Goal: Information Seeking & Learning: Learn about a topic

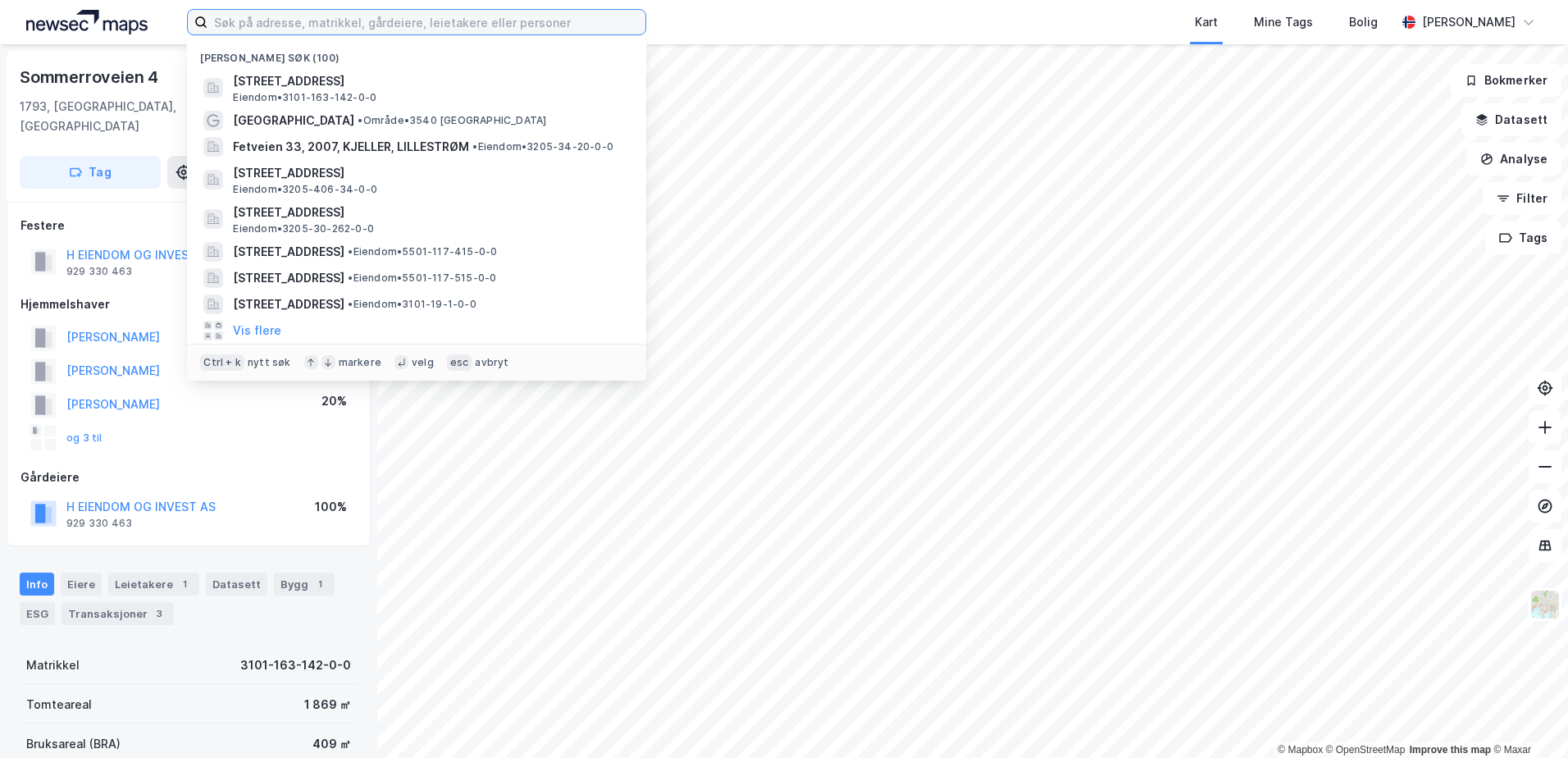
click at [330, 25] on input at bounding box center [426, 22] width 438 height 25
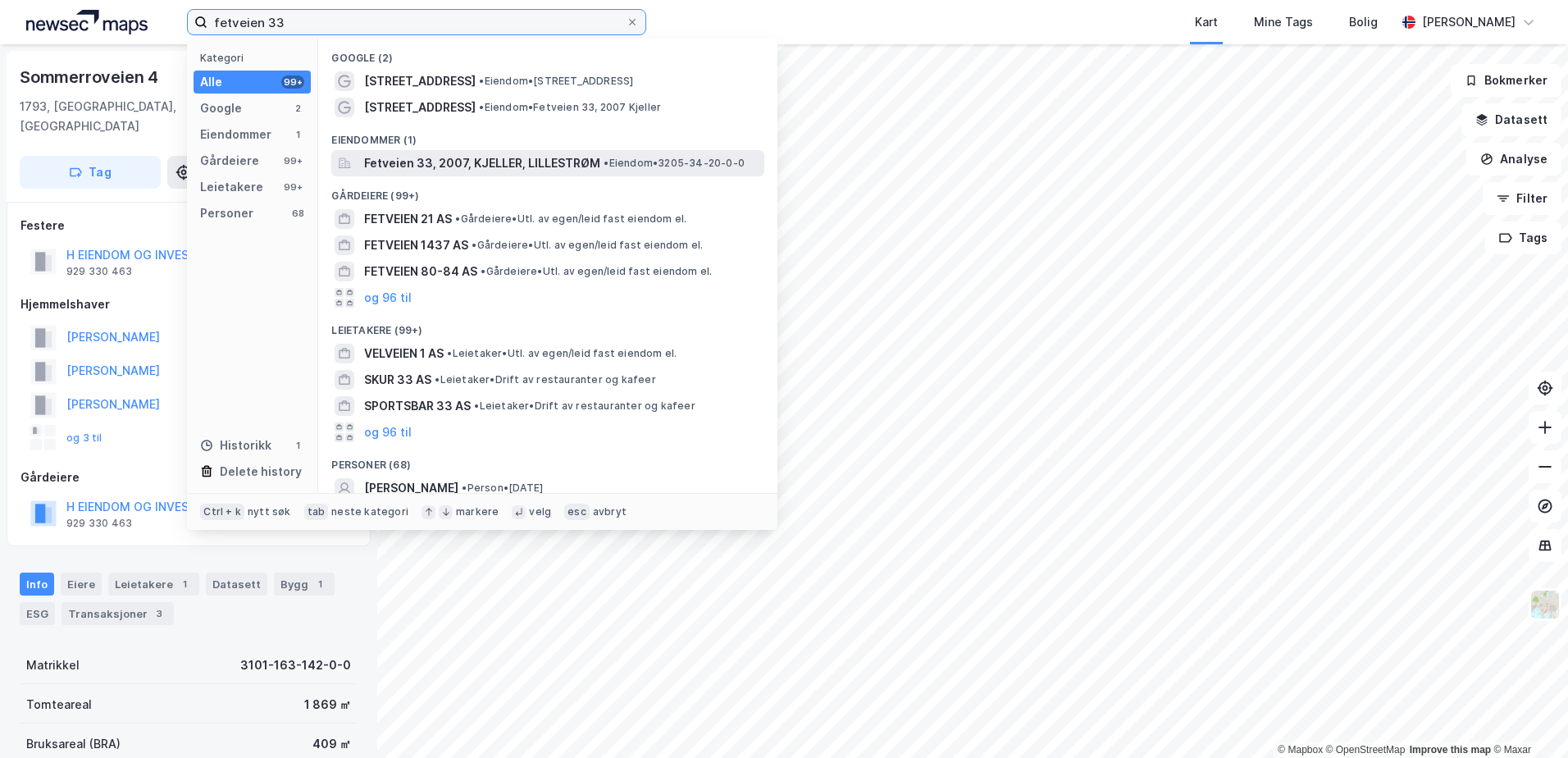
type input "fetveien 33"
click at [508, 162] on span "Fetveien 33, 2007, KJELLER, LILLESTRØM" at bounding box center [481, 163] width 236 height 20
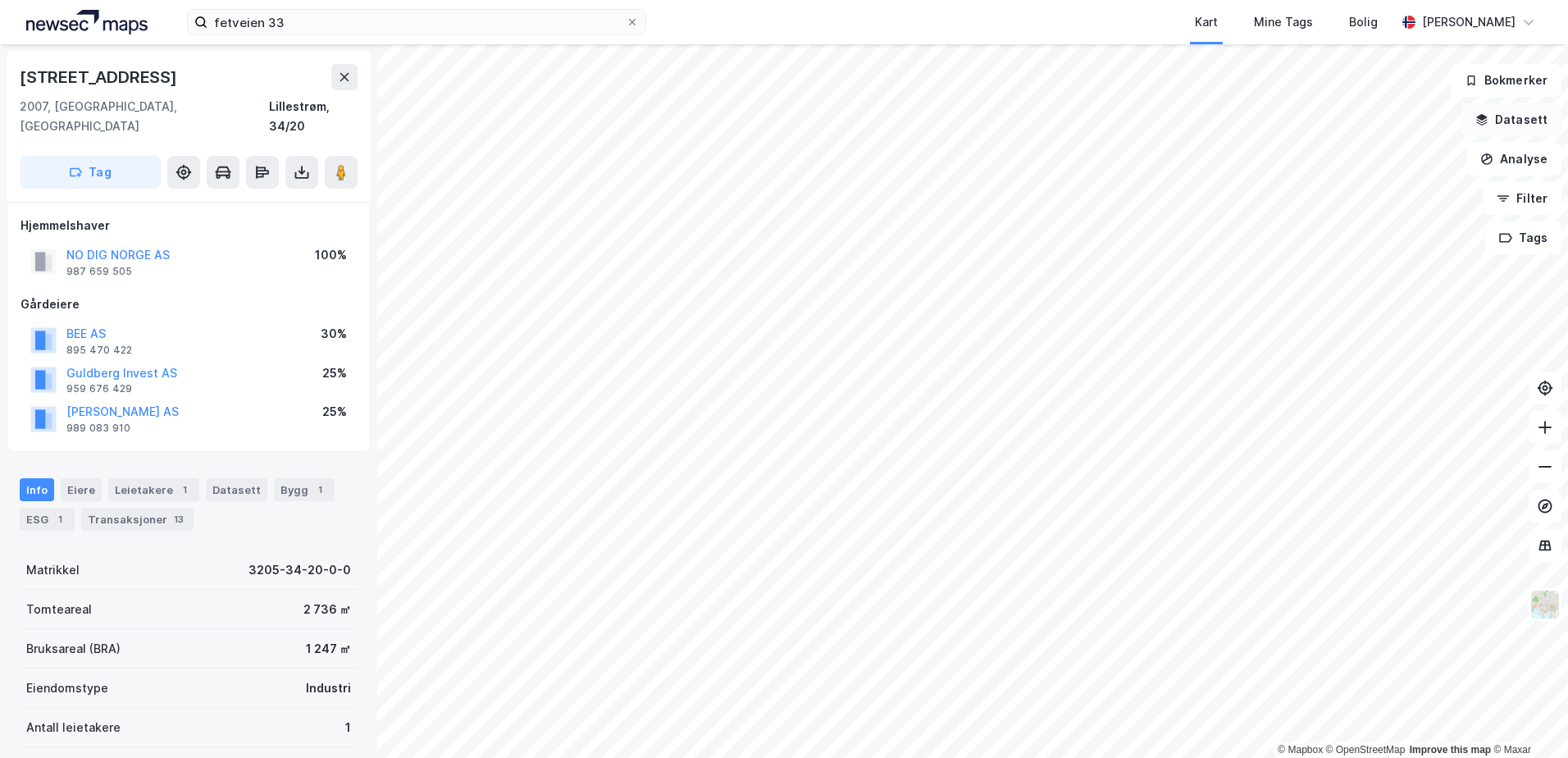
click at [1513, 115] on button "Datasett" at bounding box center [1512, 119] width 100 height 33
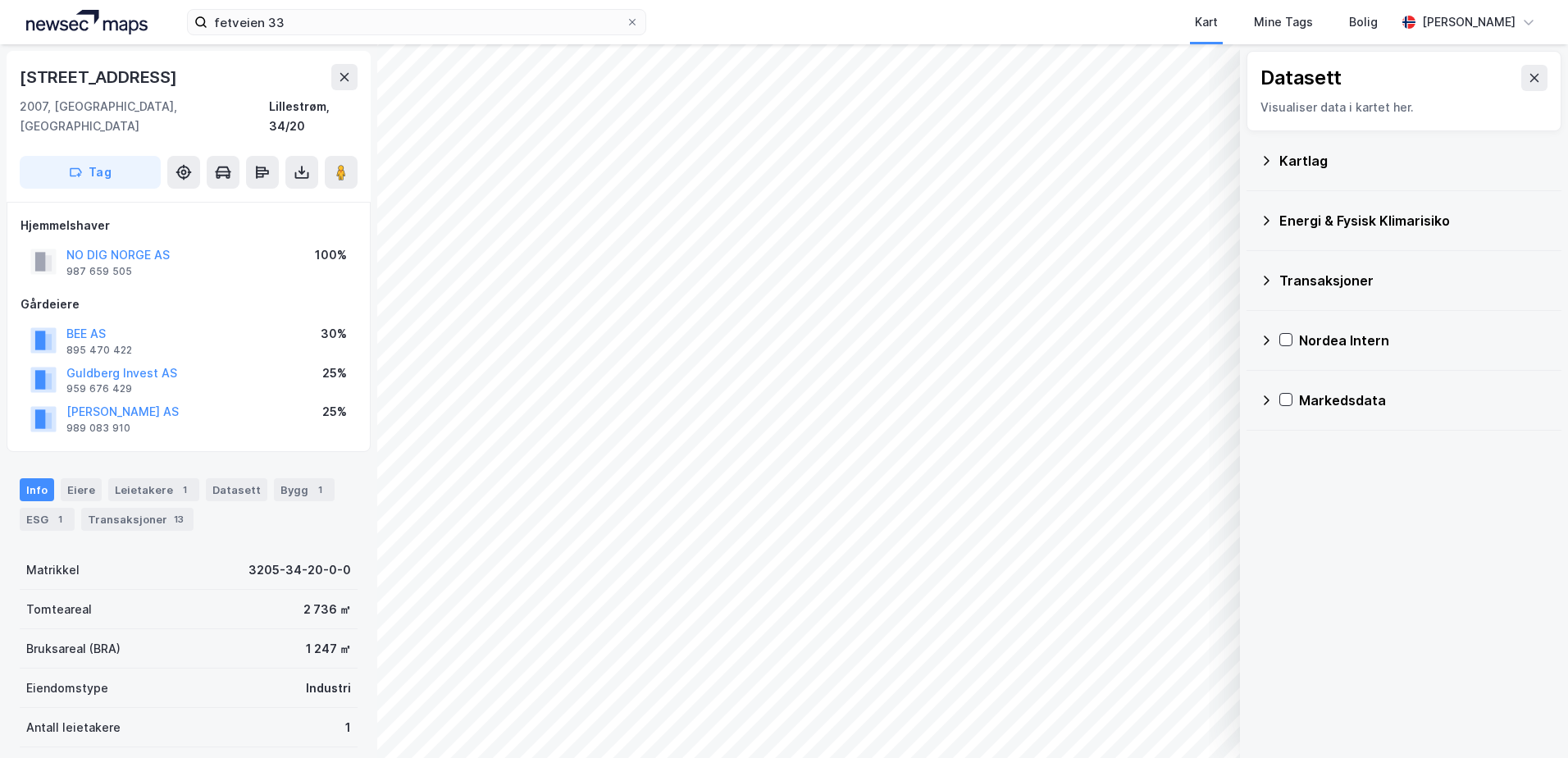
click at [1263, 217] on icon at bounding box center [1266, 221] width 13 height 13
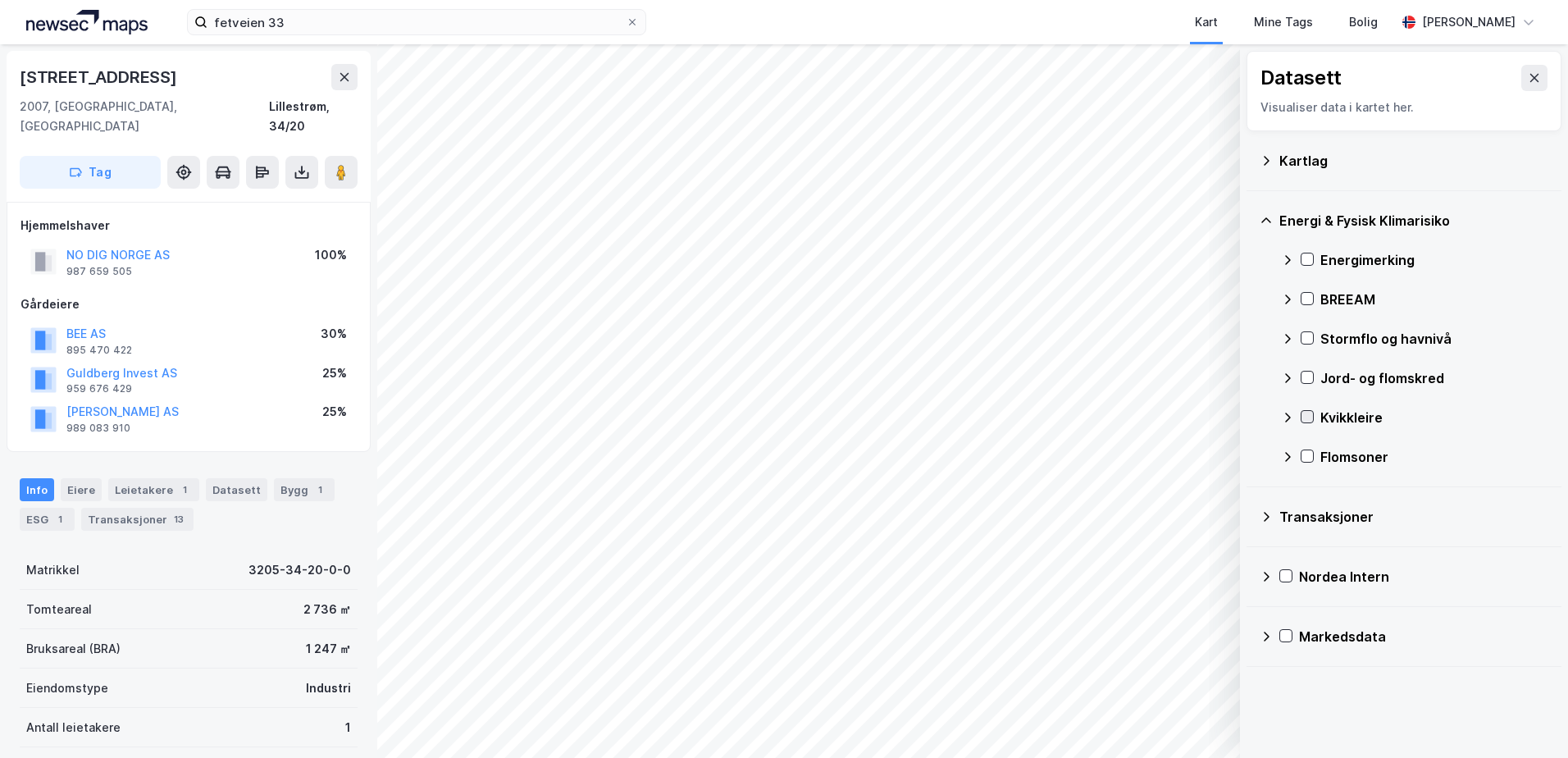
click at [1308, 417] on icon at bounding box center [1308, 416] width 9 height 5
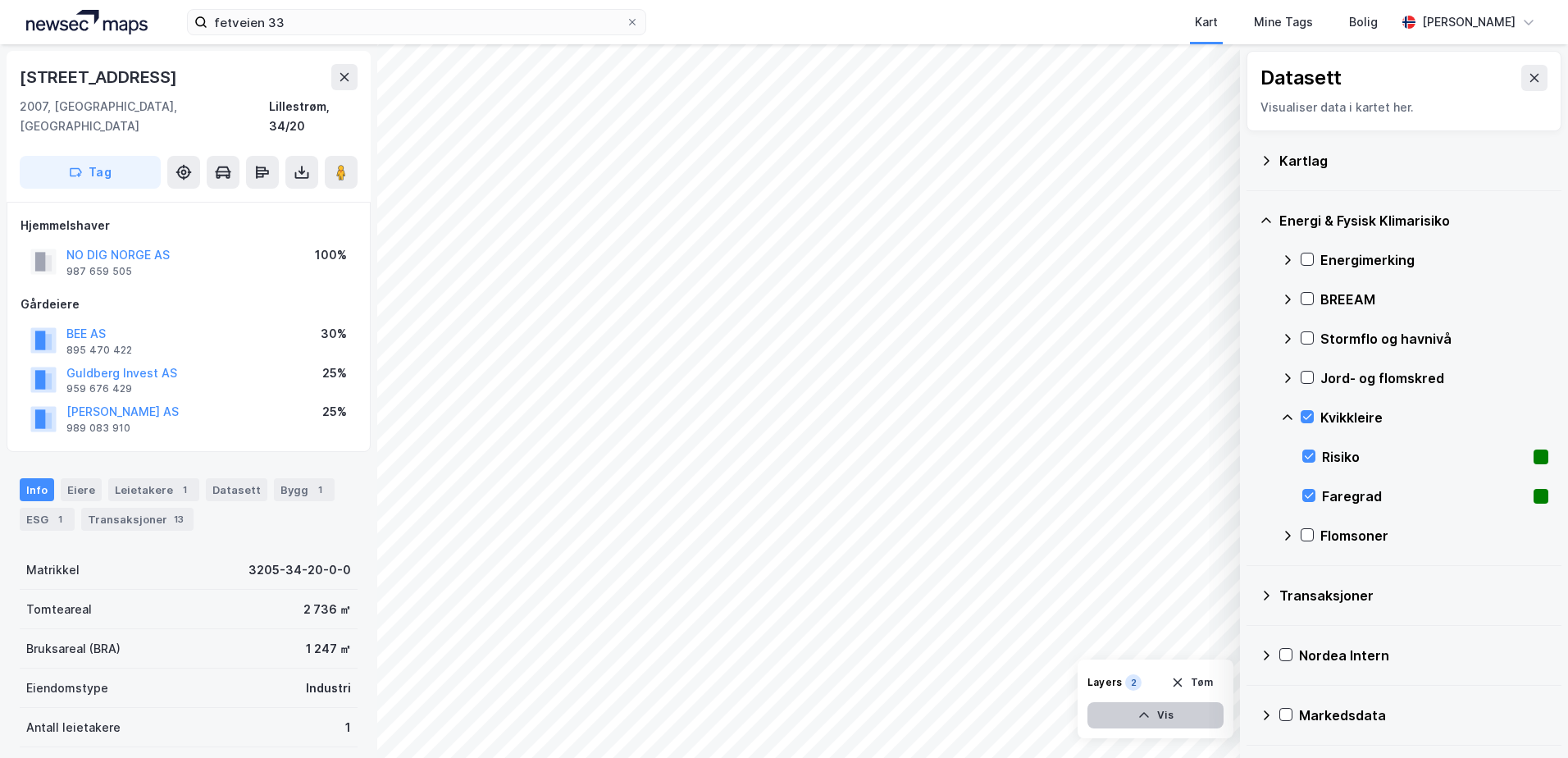
click at [1179, 714] on button "Vis" at bounding box center [1155, 714] width 136 height 26
click at [1207, 681] on icon at bounding box center [1207, 679] width 10 height 5
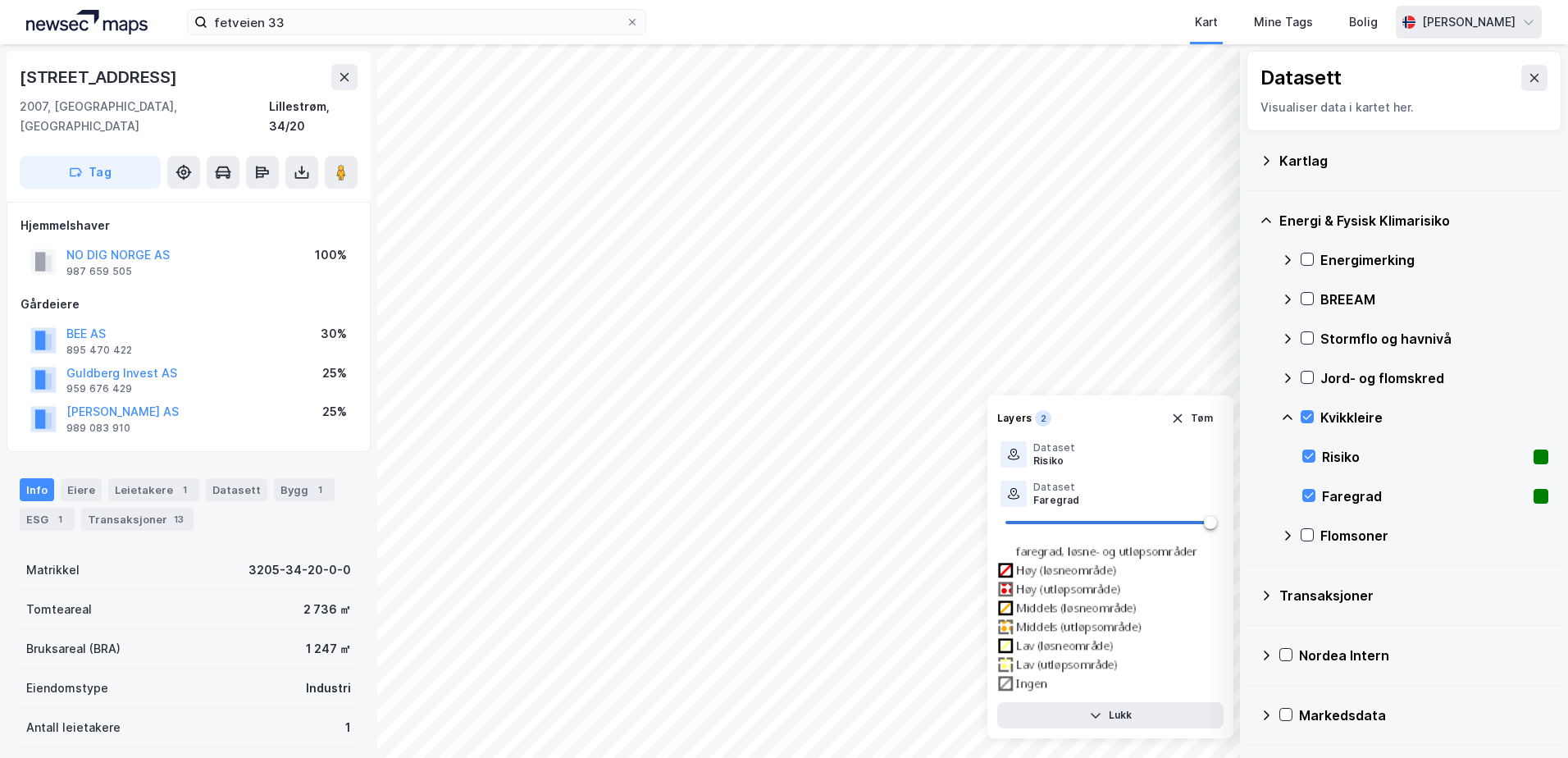
click at [1526, 20] on icon at bounding box center [1529, 22] width 13 height 13
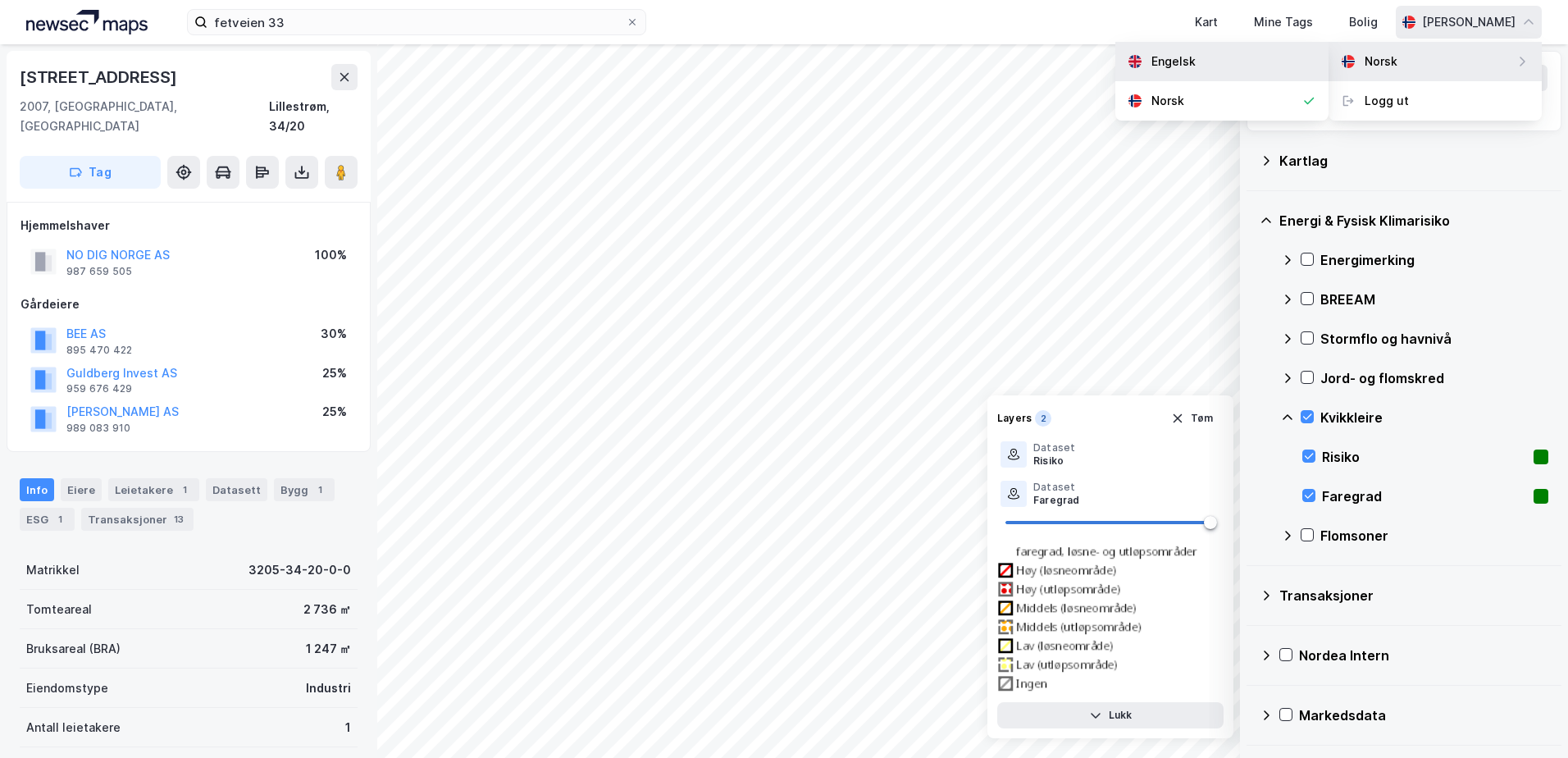
click at [1200, 61] on div "Engelsk" at bounding box center [1223, 61] width 214 height 39
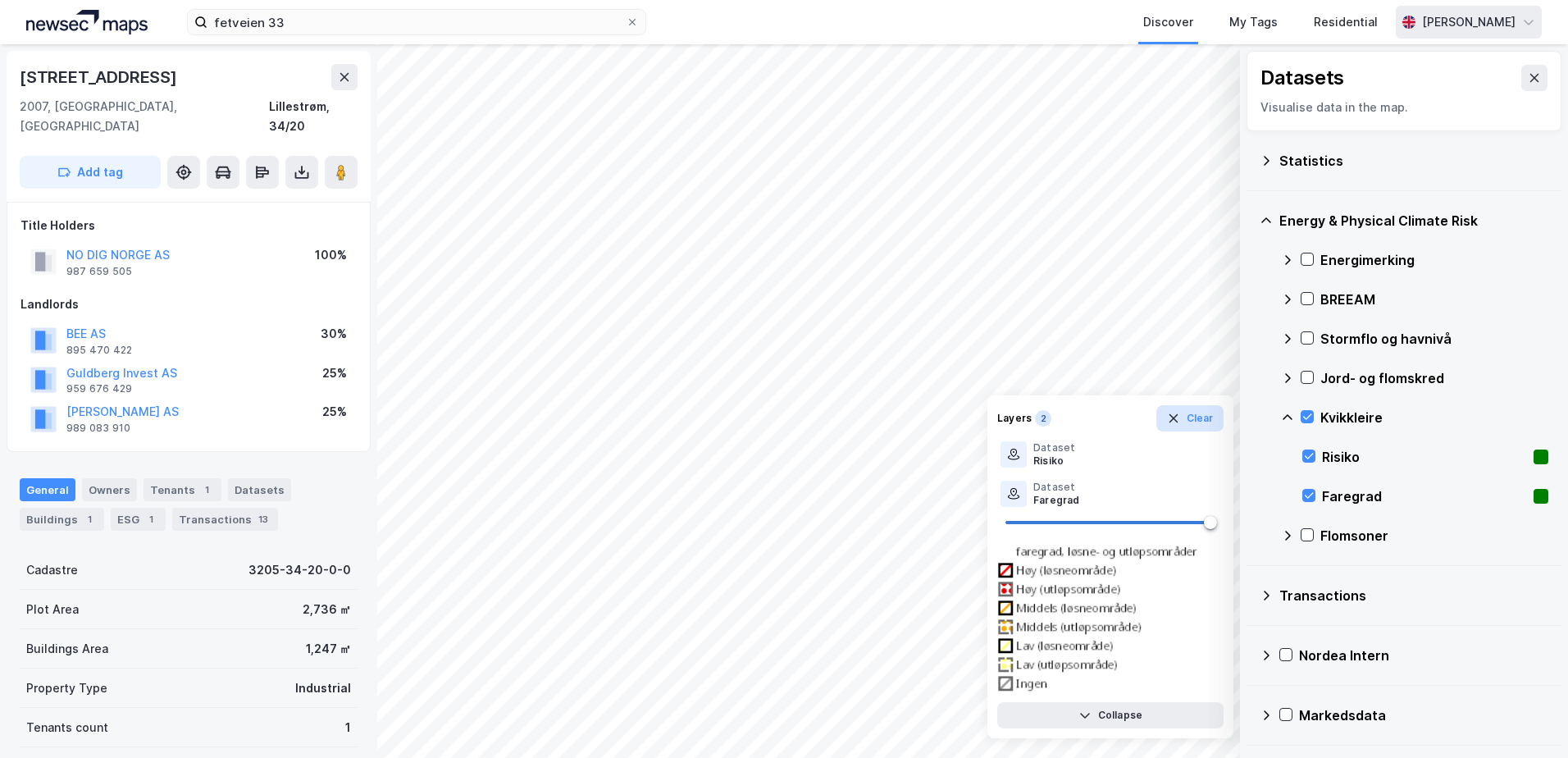
click at [1175, 416] on icon "button" at bounding box center [1174, 418] width 13 height 13
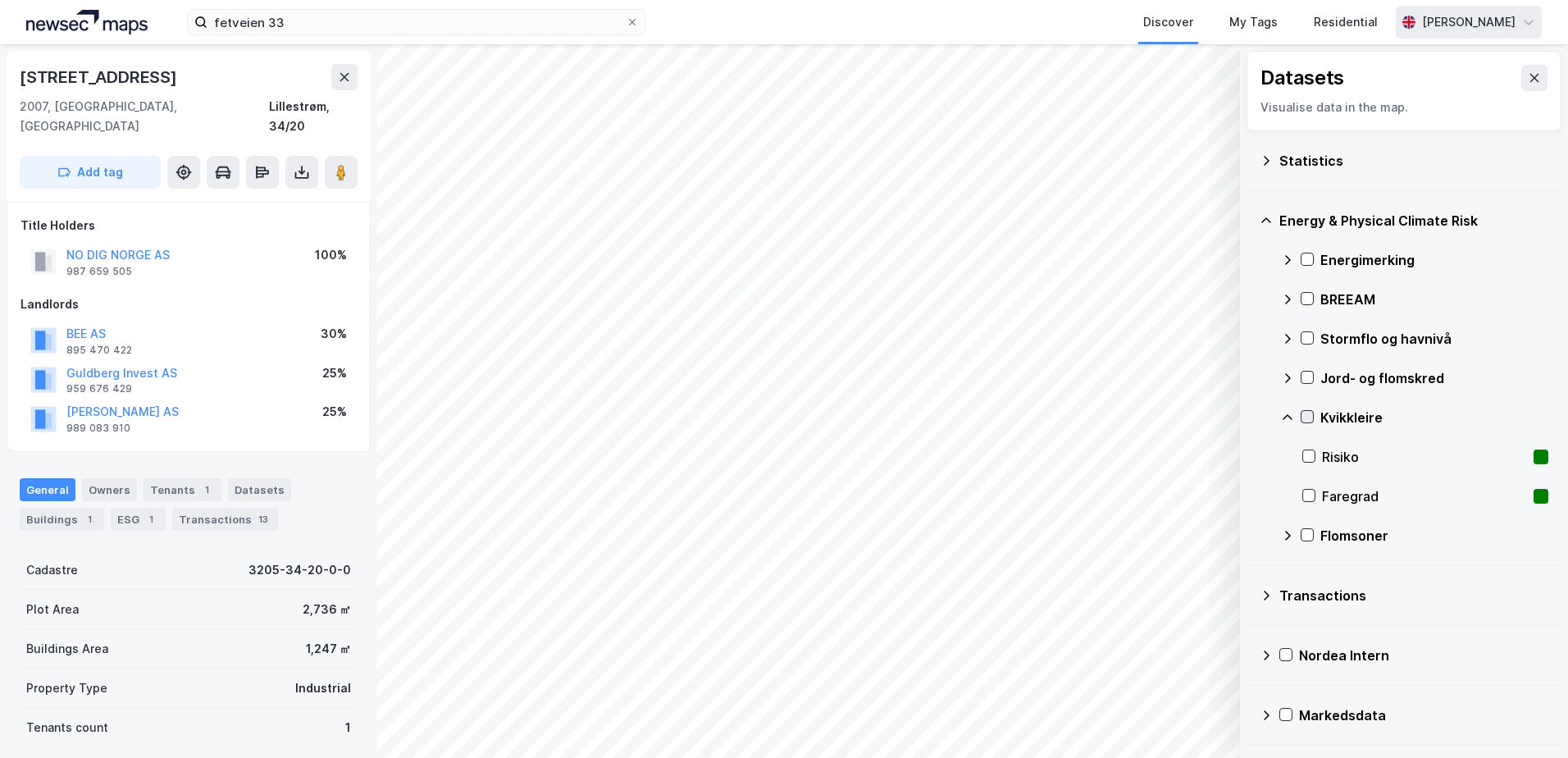
click at [1308, 420] on icon at bounding box center [1307, 416] width 12 height 12
click at [1185, 715] on button "Show" at bounding box center [1155, 714] width 136 height 26
click at [1208, 677] on icon at bounding box center [1207, 679] width 13 height 13
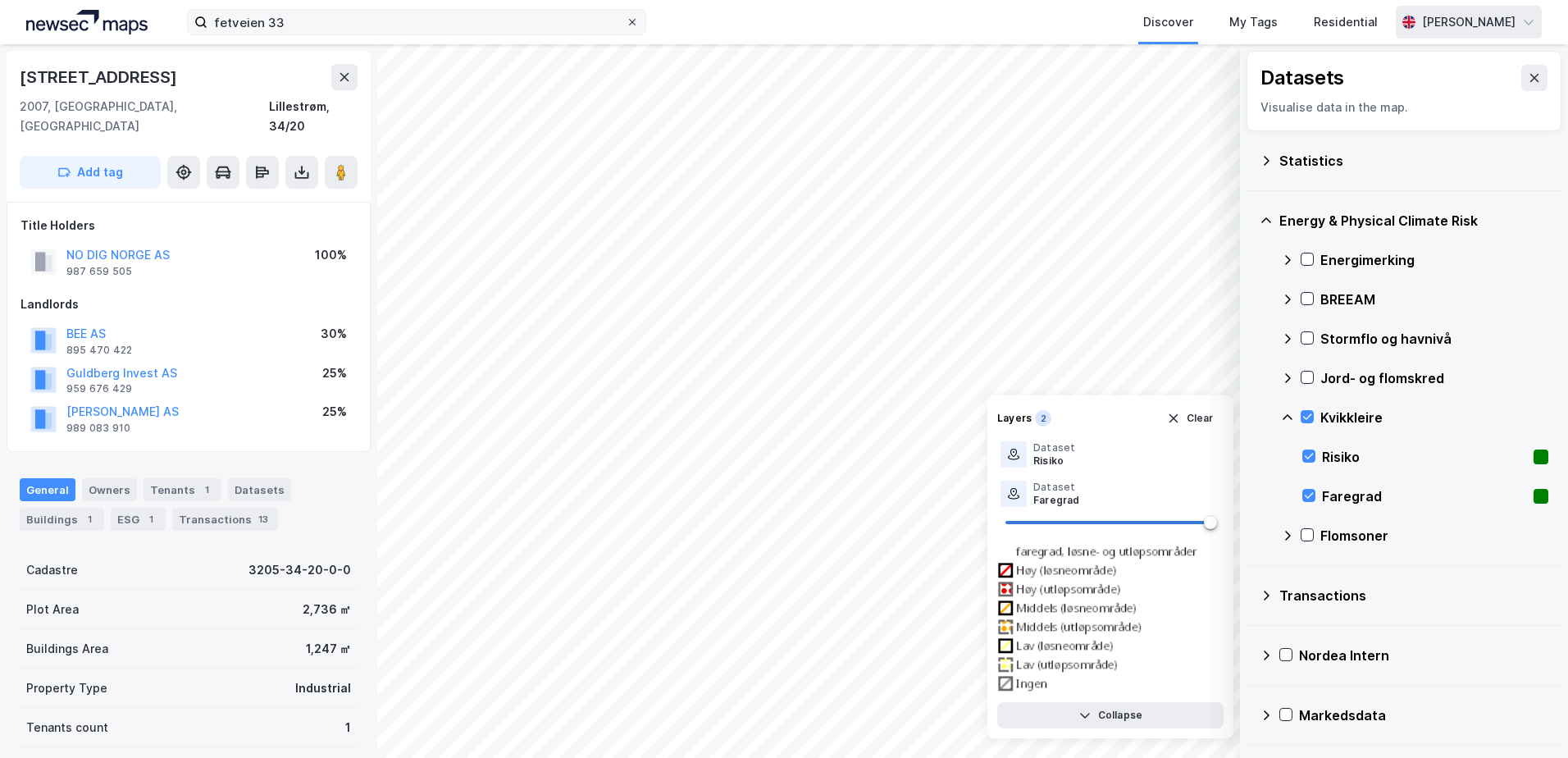
click at [634, 18] on icon at bounding box center [632, 21] width 10 height 10
click at [626, 18] on input "fetveien 33" at bounding box center [416, 22] width 418 height 25
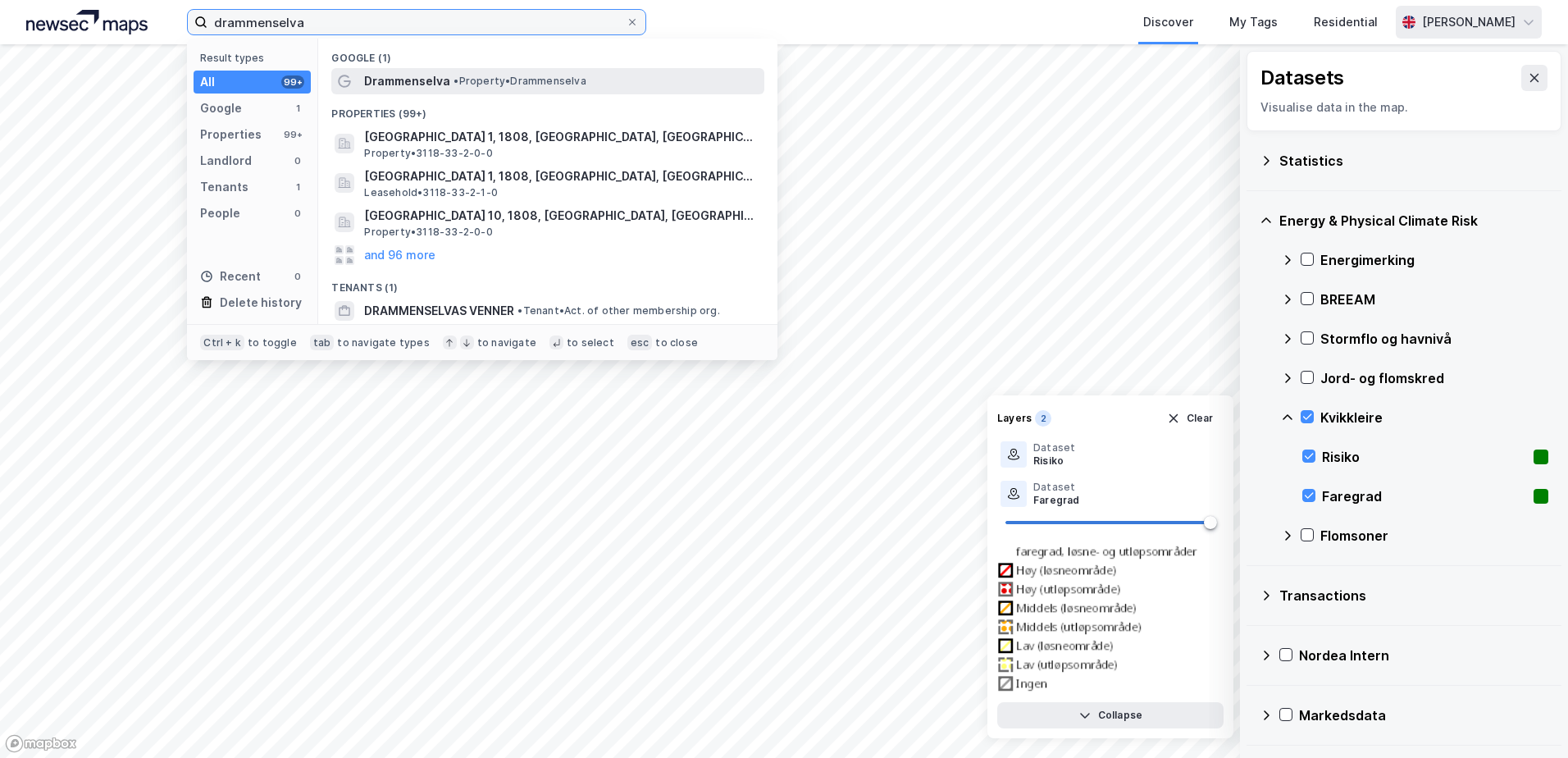
type input "drammenselva"
click at [449, 85] on div "Drammenselva • Property • [GEOGRAPHIC_DATA]" at bounding box center [562, 81] width 397 height 20
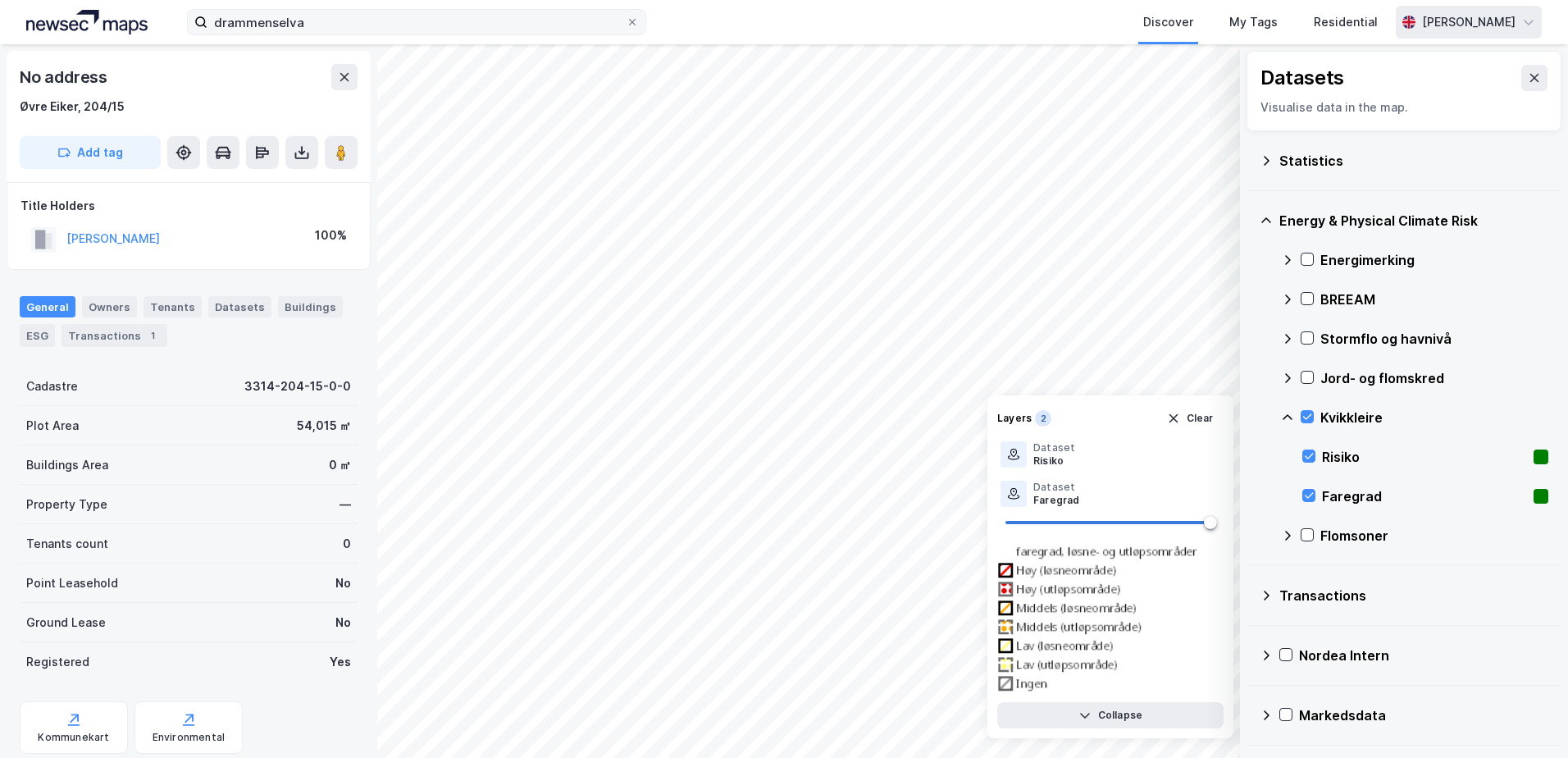
click at [1465, 24] on div "[PERSON_NAME]" at bounding box center [1468, 22] width 93 height 20
click at [1431, 15] on div "[PERSON_NAME]" at bounding box center [1468, 22] width 93 height 20
click at [1483, 17] on div "[PERSON_NAME]" at bounding box center [1468, 22] width 93 height 20
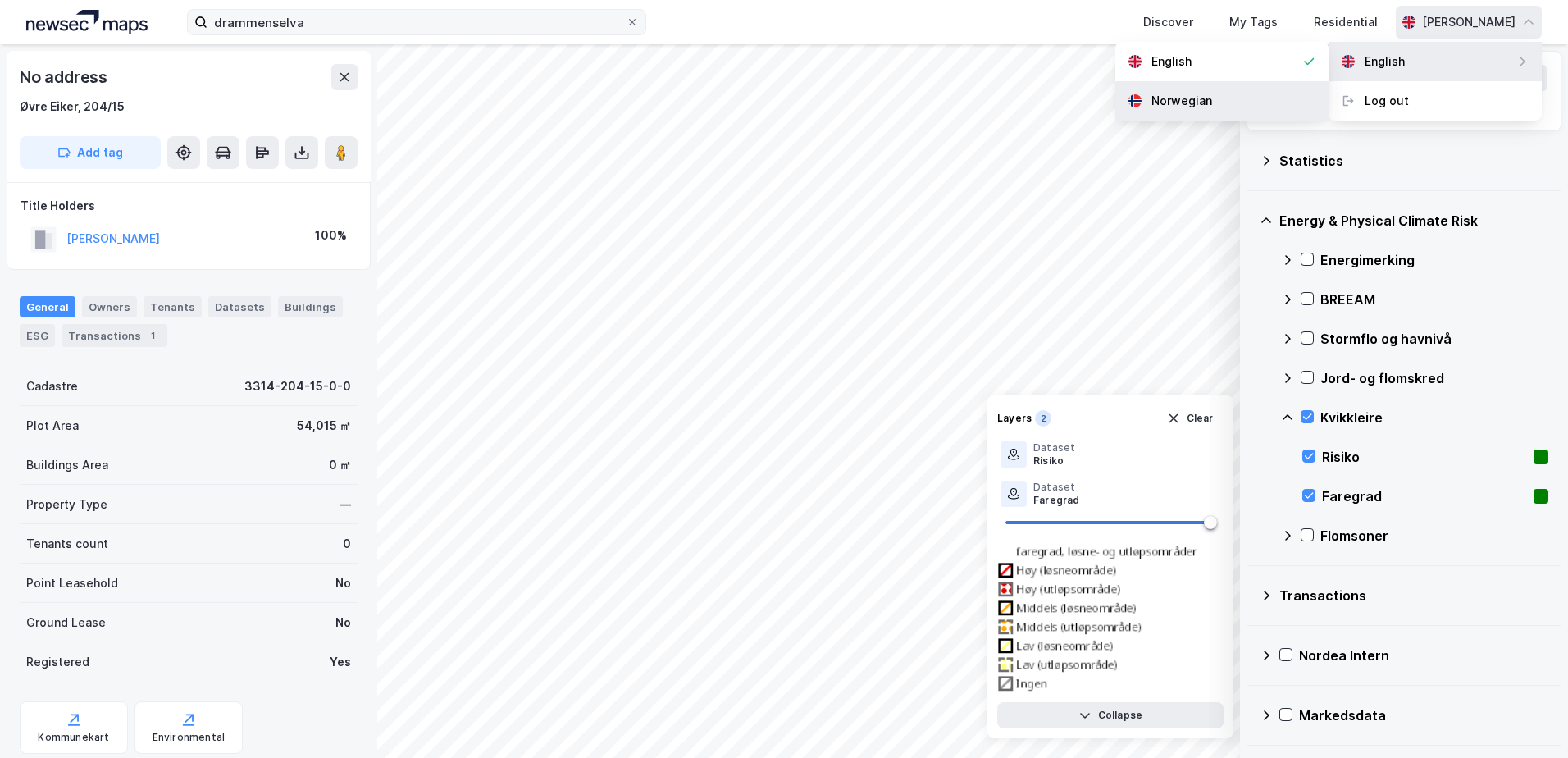
click at [1209, 97] on div "Norwegian" at bounding box center [1182, 101] width 61 height 20
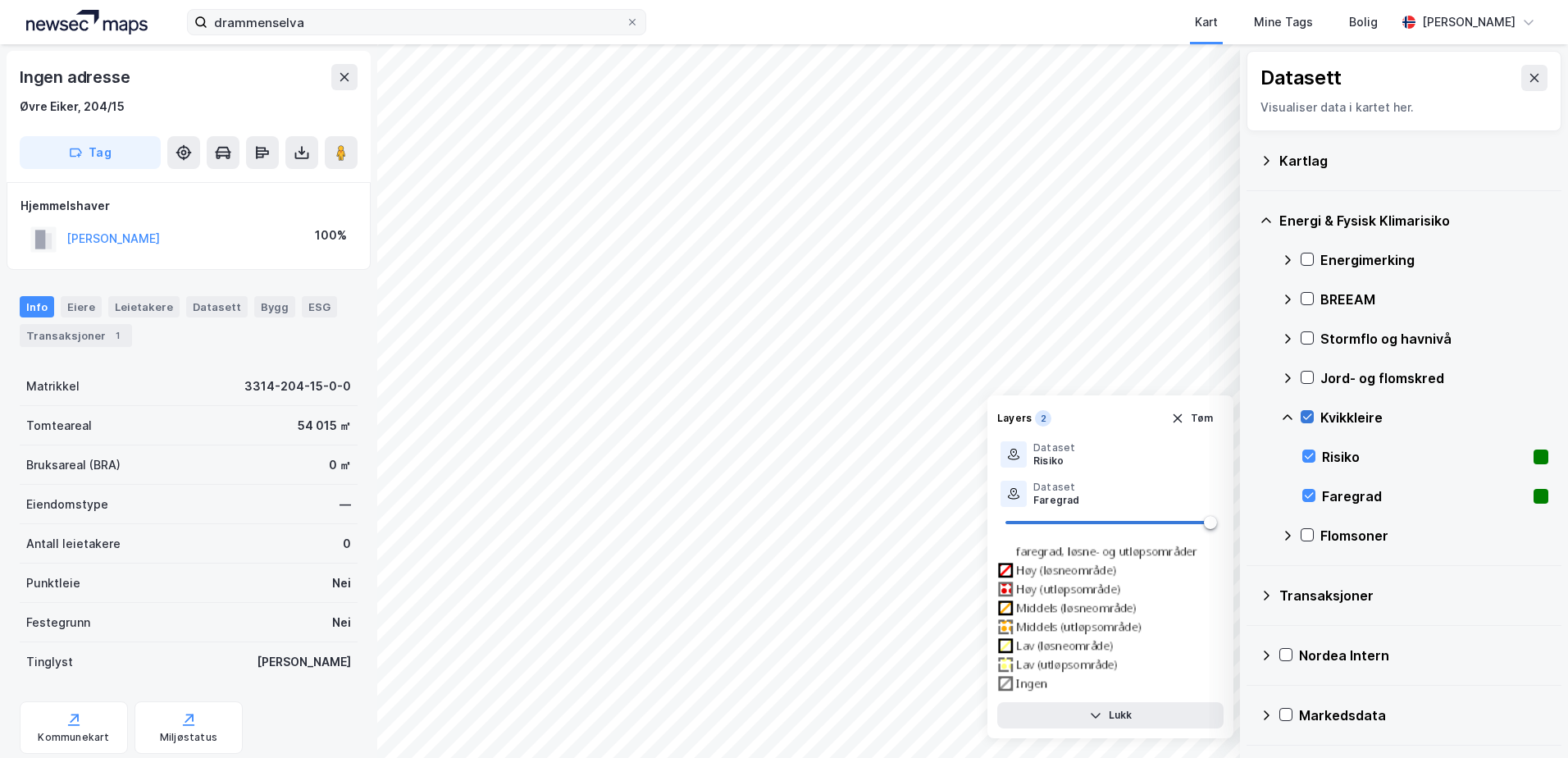
click at [1306, 413] on icon at bounding box center [1307, 416] width 12 height 12
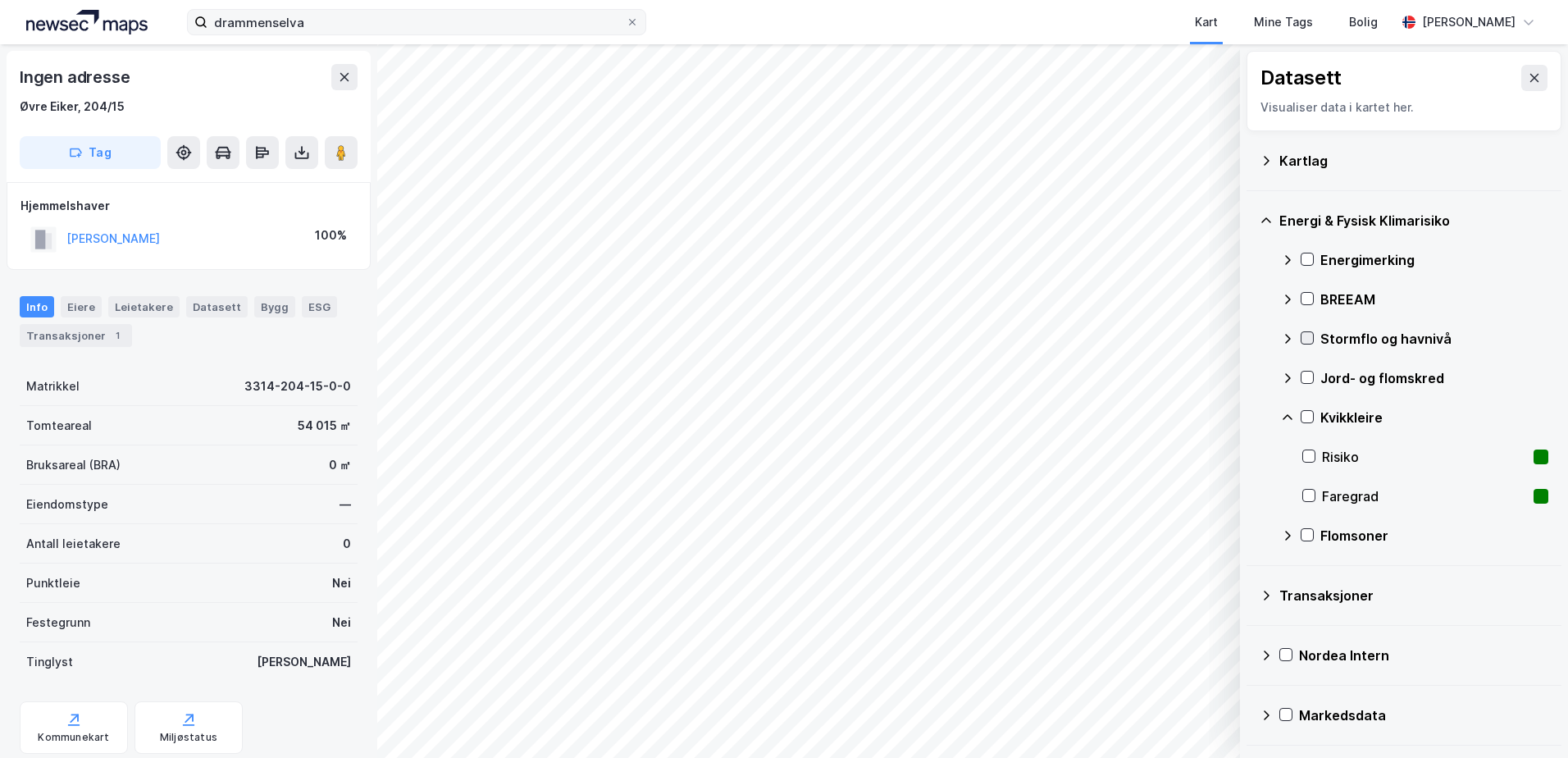
click at [1305, 336] on icon at bounding box center [1307, 337] width 12 height 12
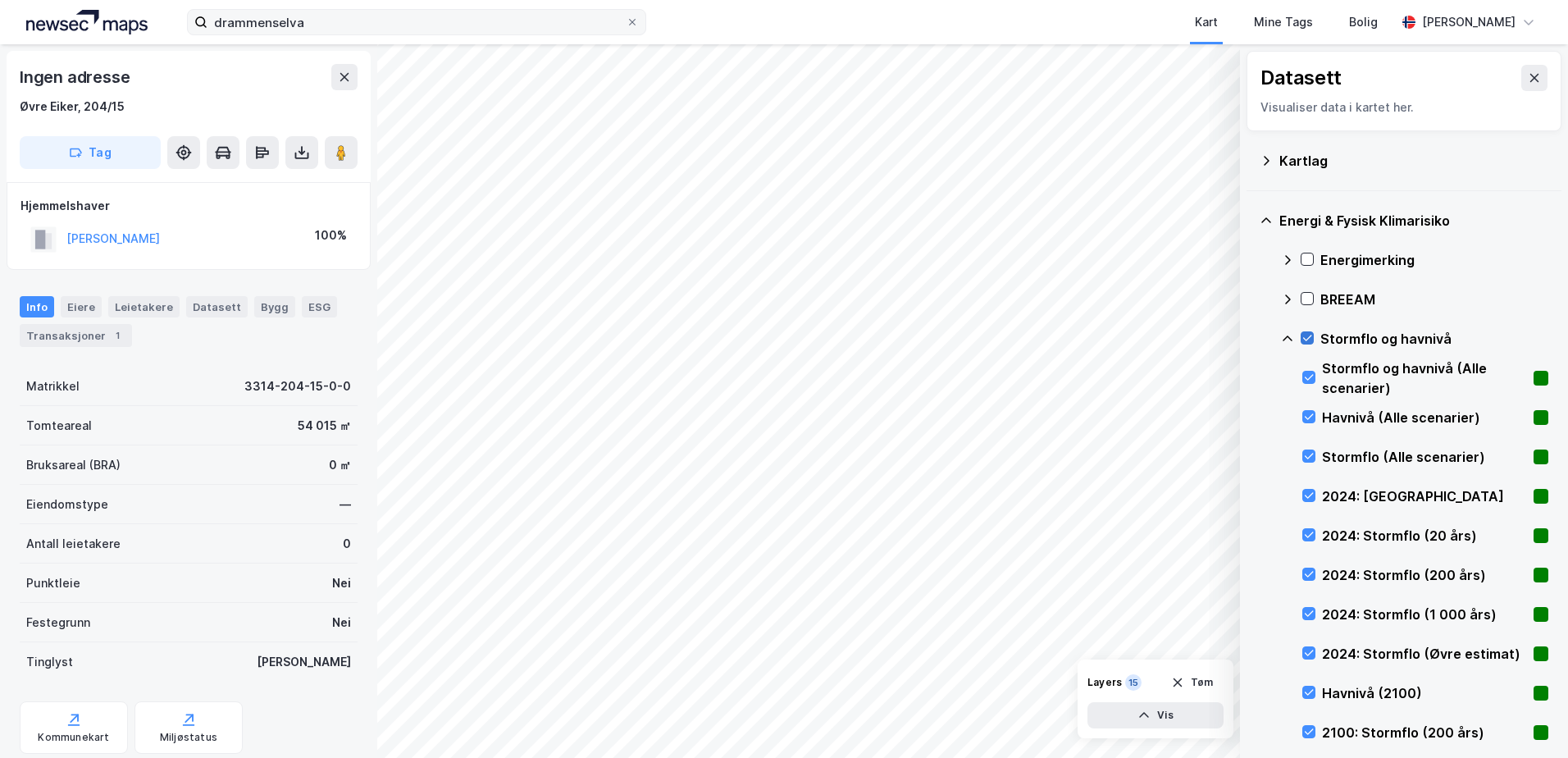
click at [1305, 336] on icon at bounding box center [1307, 337] width 12 height 12
click at [1289, 338] on icon at bounding box center [1288, 338] width 10 height 5
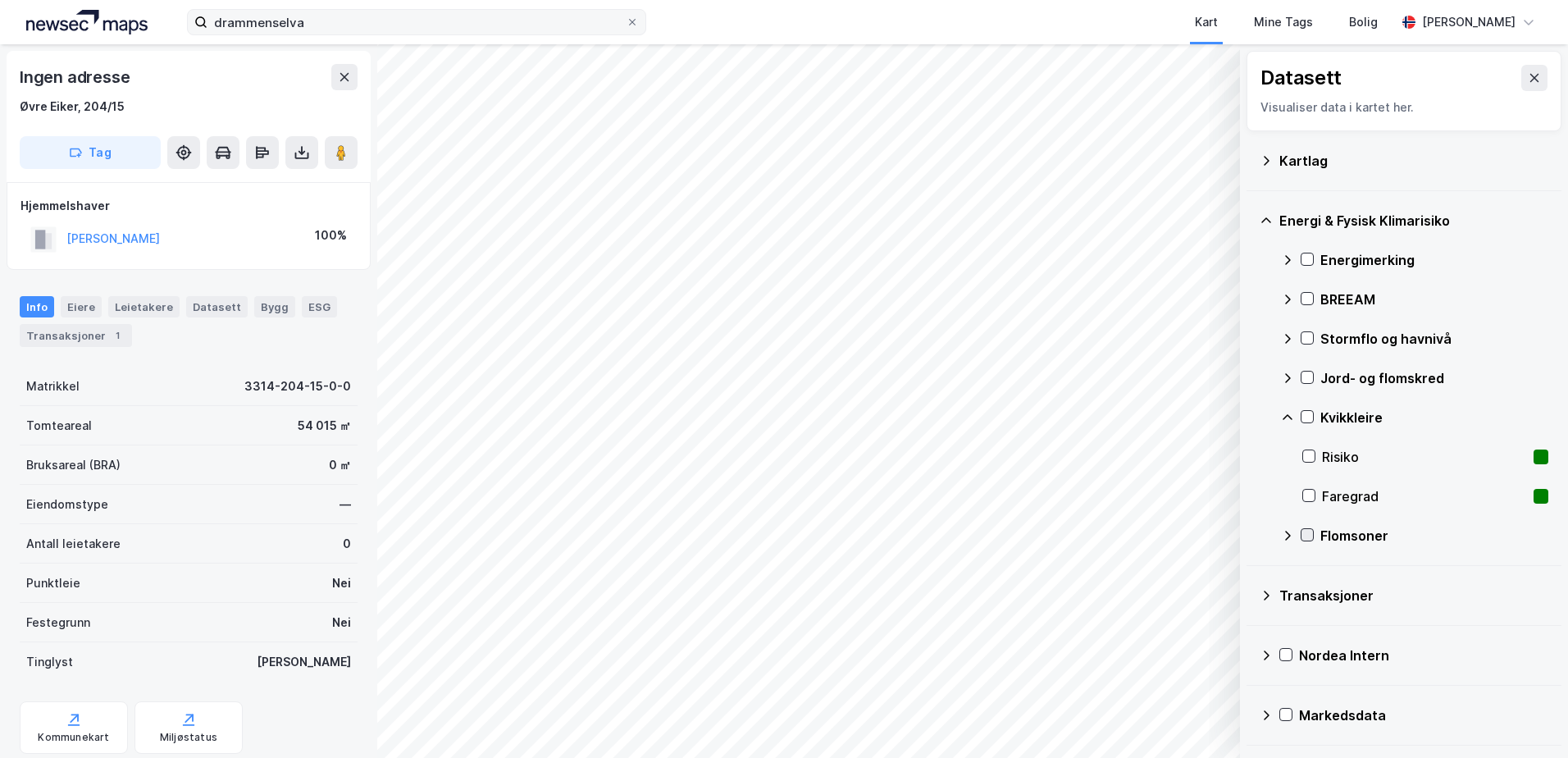
click at [1309, 531] on icon at bounding box center [1307, 535] width 12 height 12
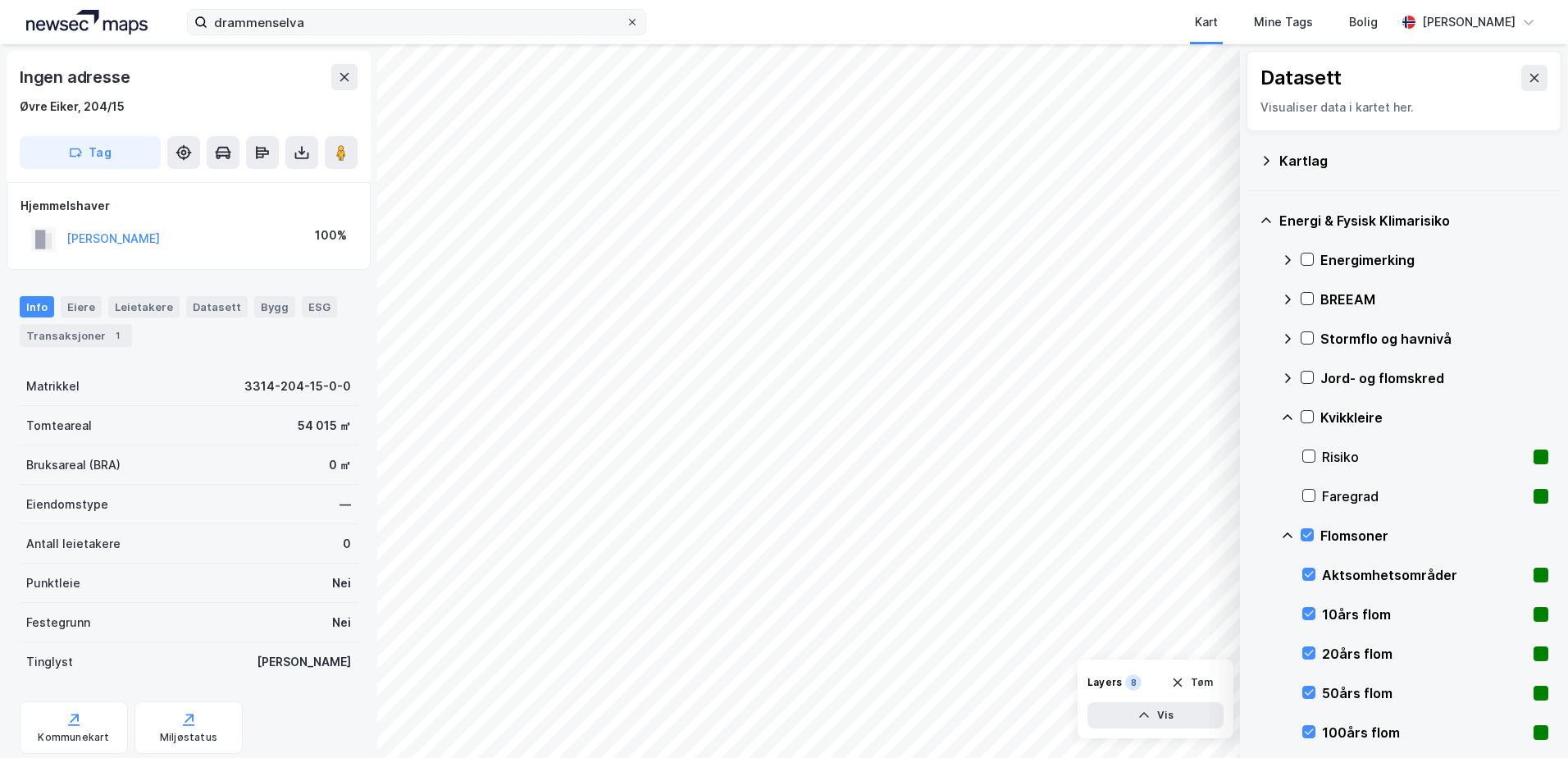
click at [632, 26] on icon at bounding box center [632, 21] width 10 height 10
click at [626, 26] on input "drammenselva" at bounding box center [416, 22] width 418 height 25
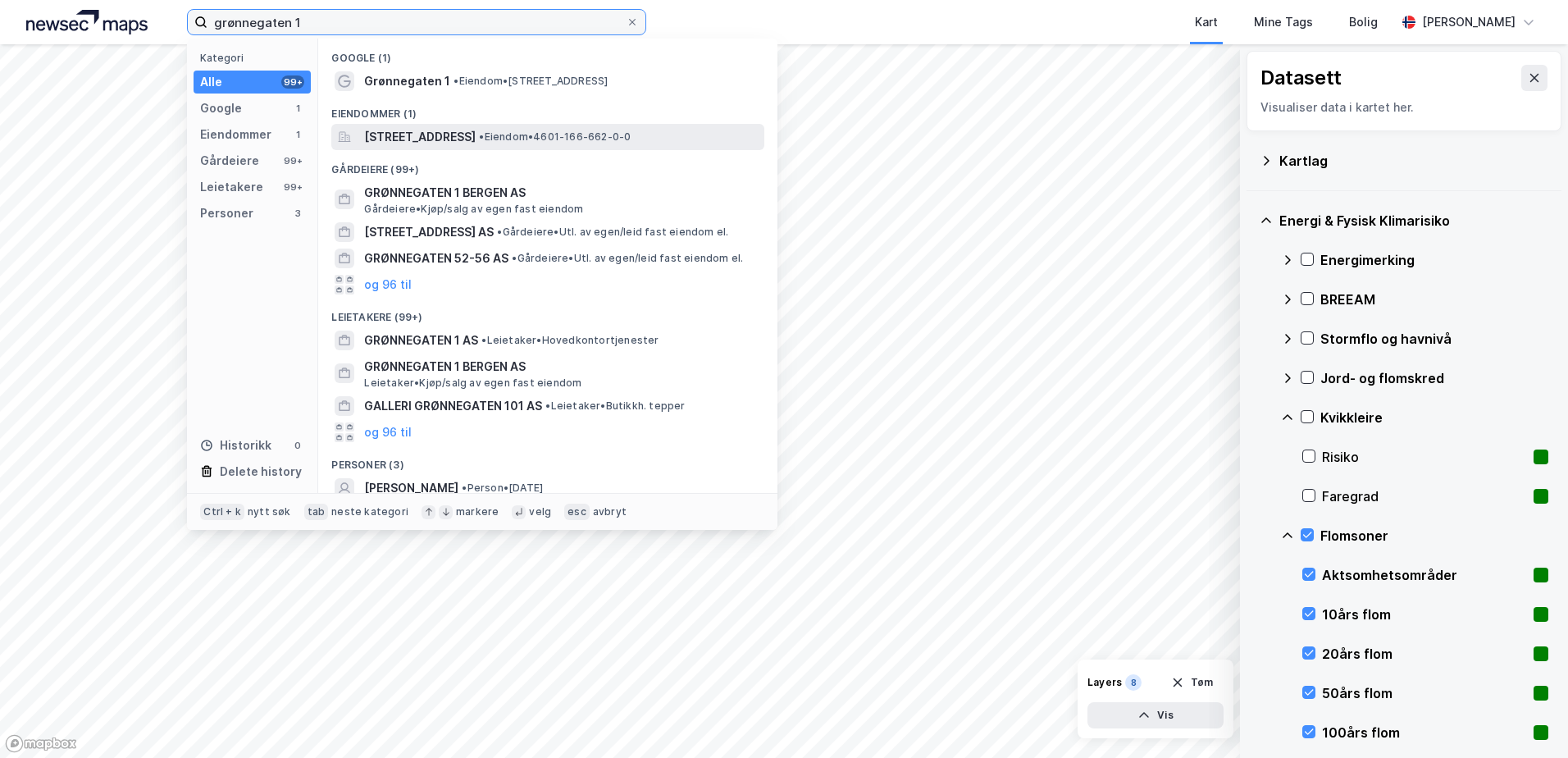
type input "grønnegaten 1"
click at [527, 124] on div "[STREET_ADDRESS] • Eiendom • 4601-166-662-0-0" at bounding box center [547, 136] width 433 height 26
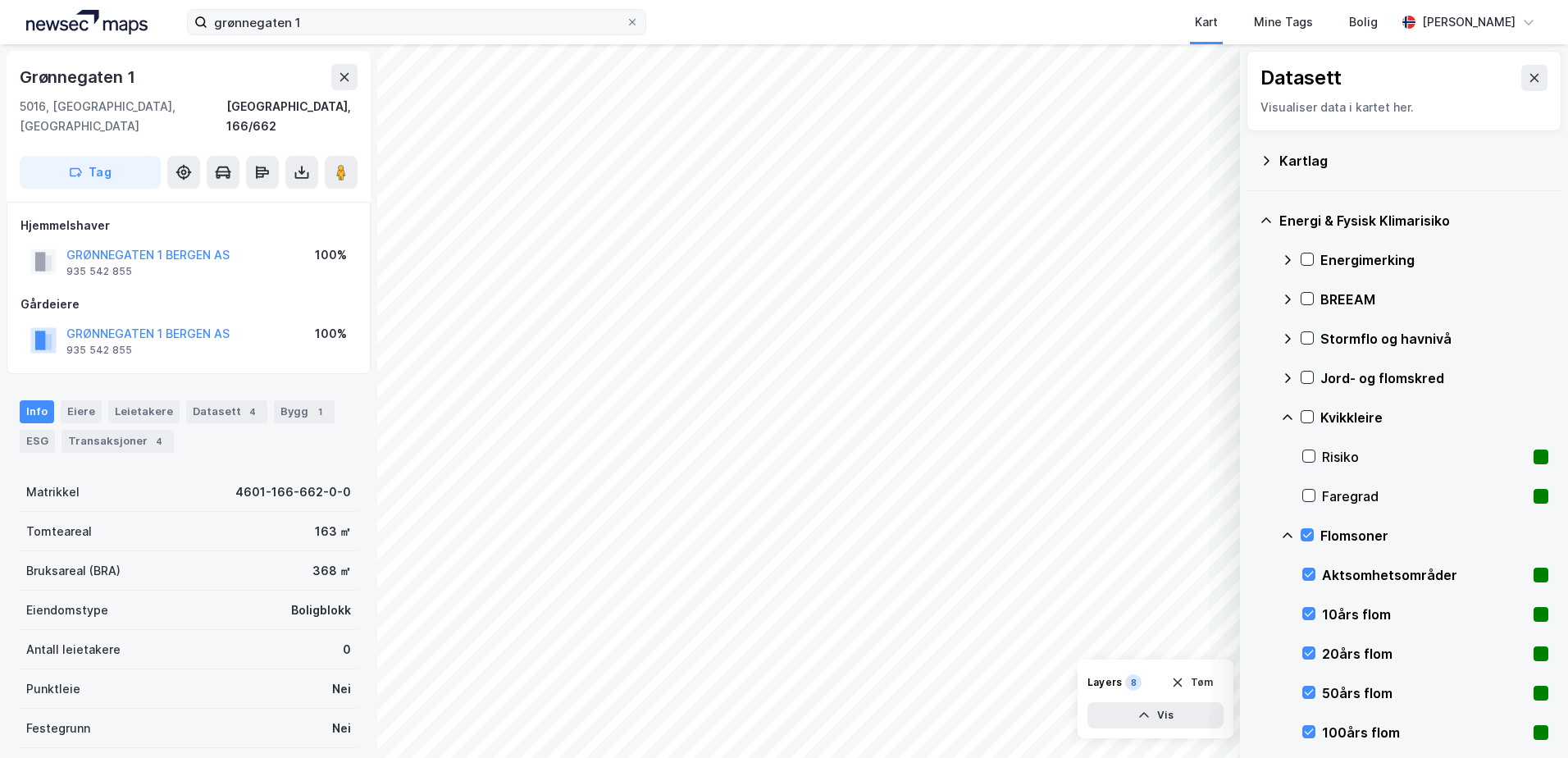
click at [1287, 534] on icon at bounding box center [1288, 535] width 10 height 5
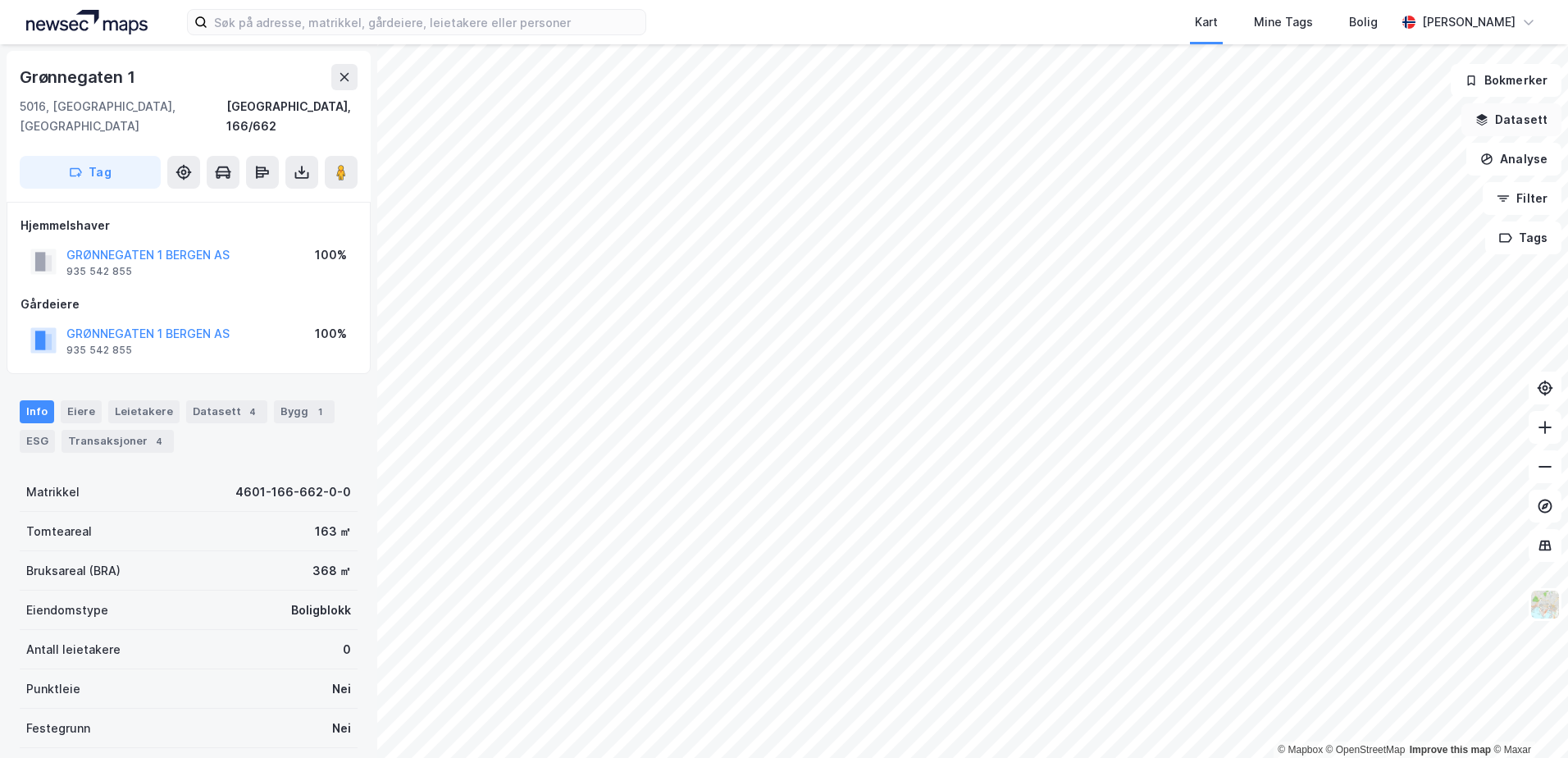
click at [1503, 108] on button "Datasett" at bounding box center [1512, 119] width 100 height 33
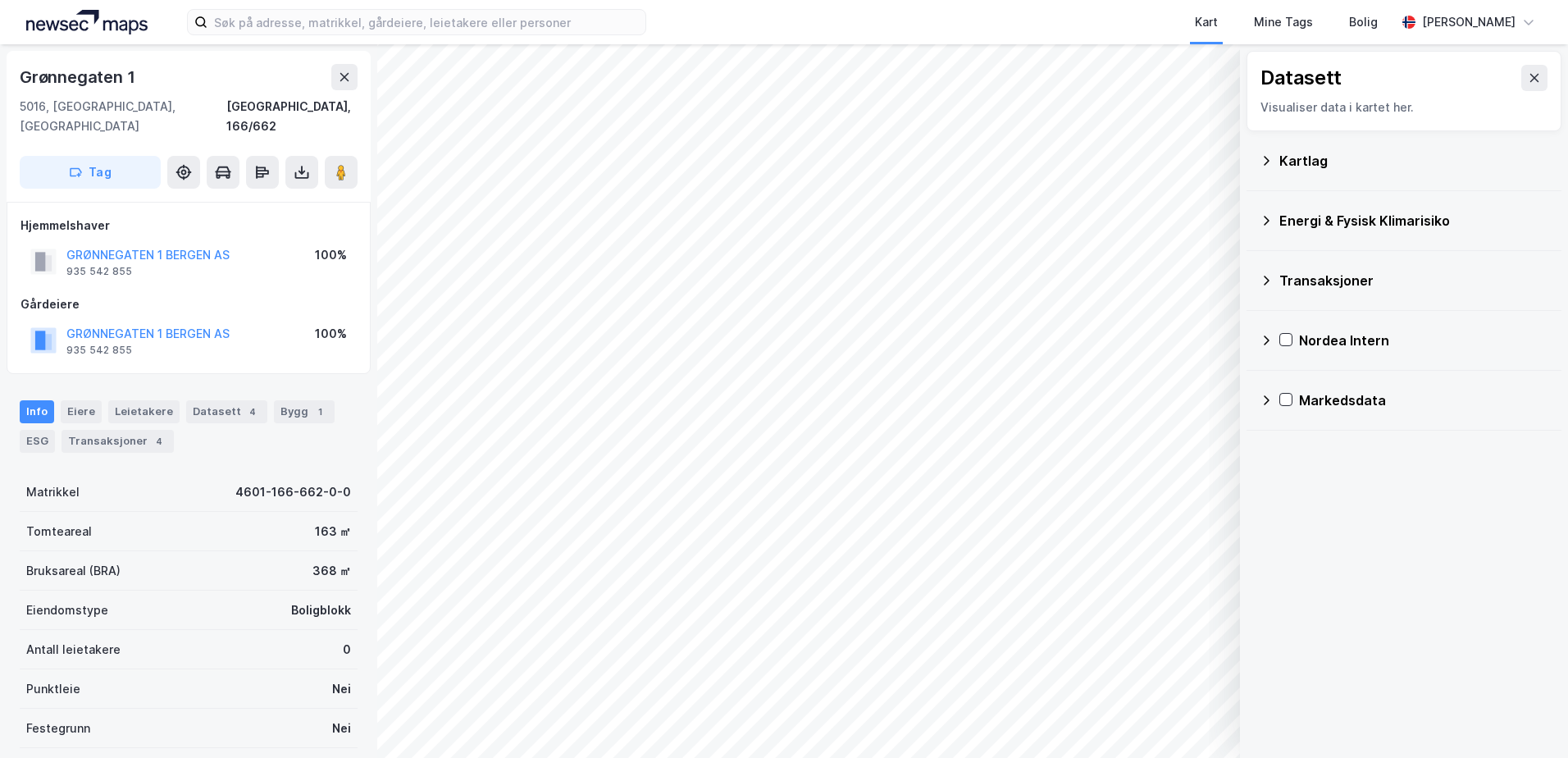
click at [1265, 214] on icon at bounding box center [1266, 221] width 13 height 13
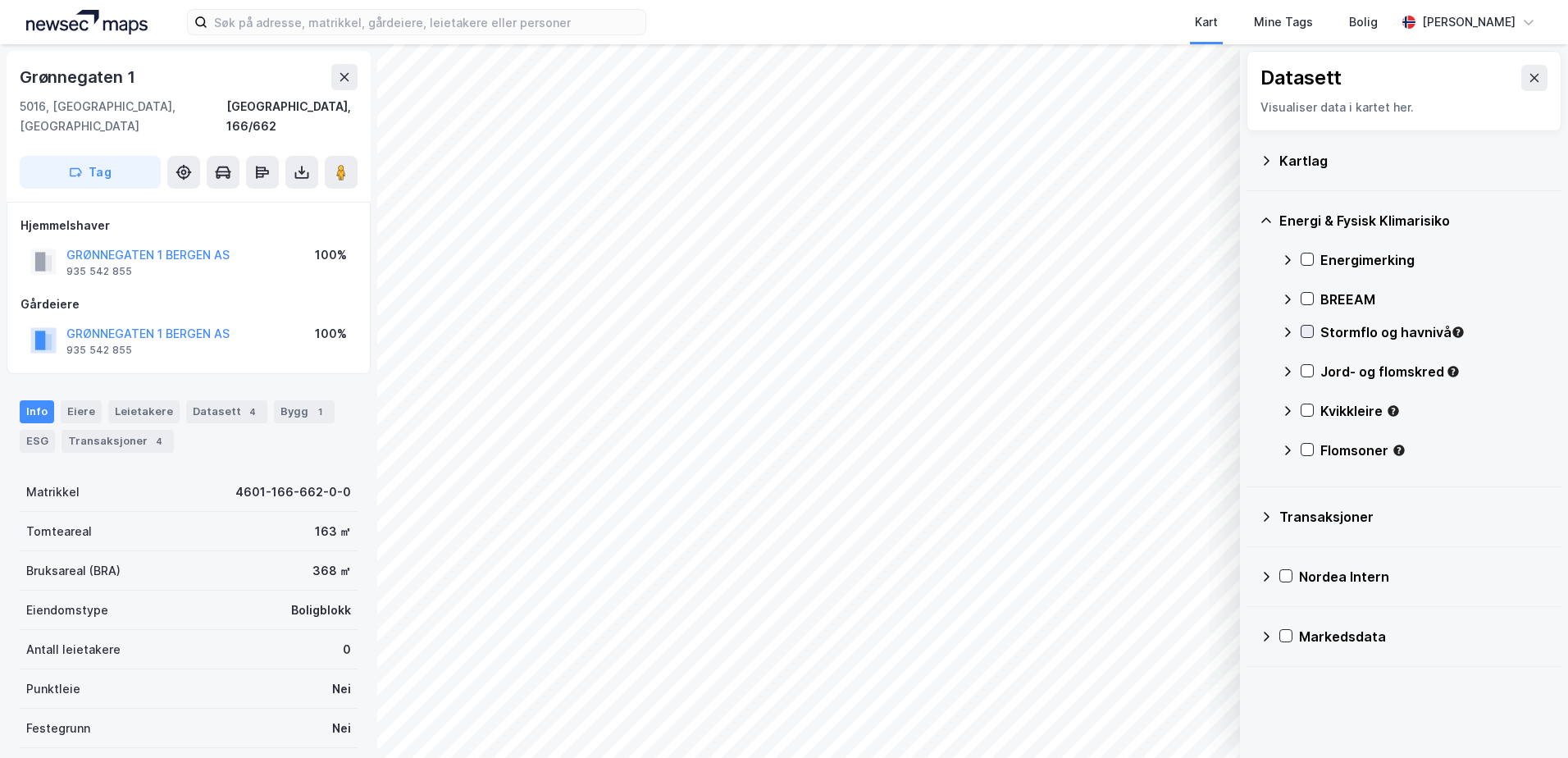
click at [1306, 329] on icon at bounding box center [1307, 331] width 12 height 12
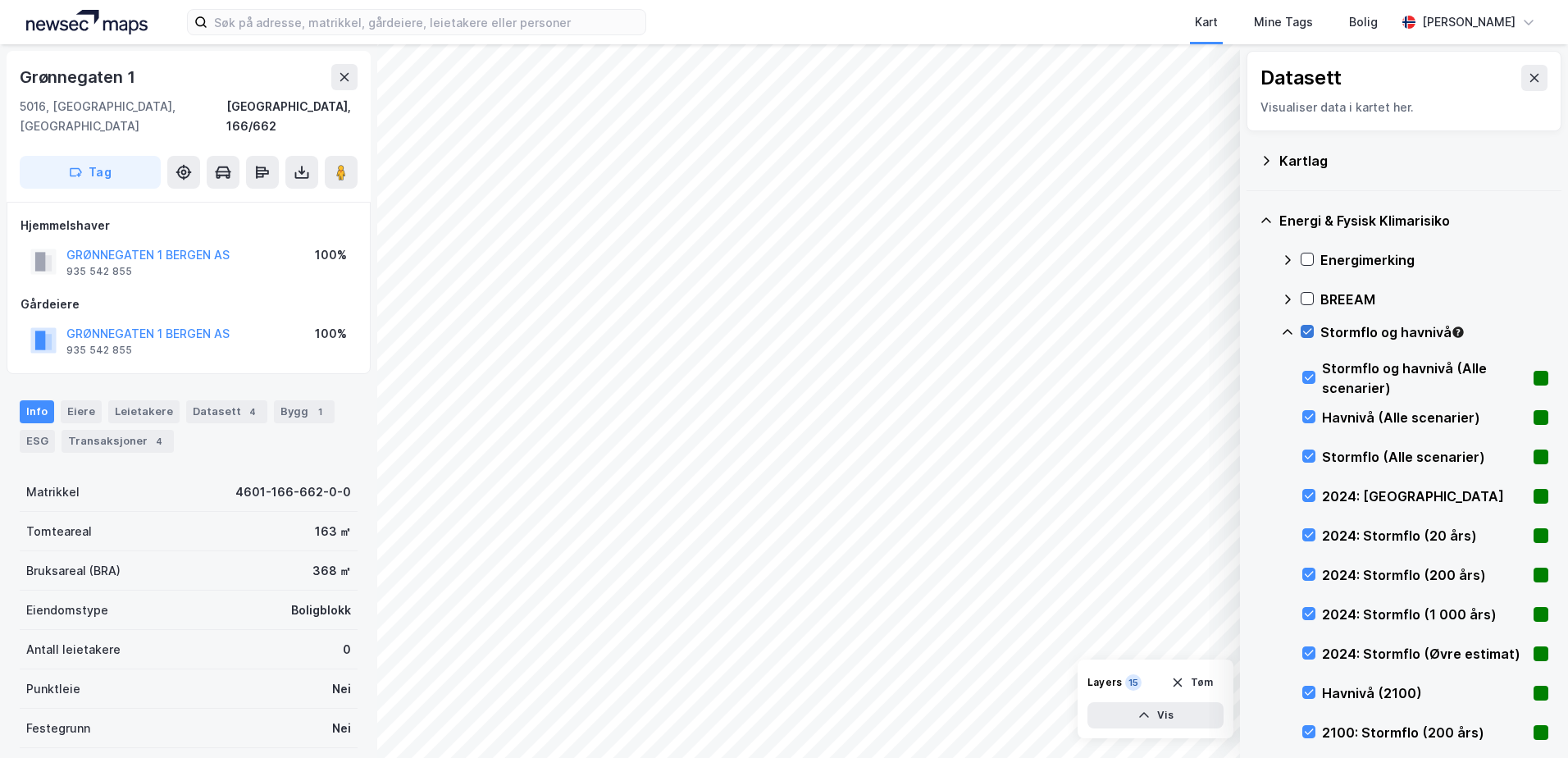
click at [1305, 330] on icon at bounding box center [1307, 331] width 12 height 12
click at [1312, 494] on icon at bounding box center [1309, 495] width 12 height 12
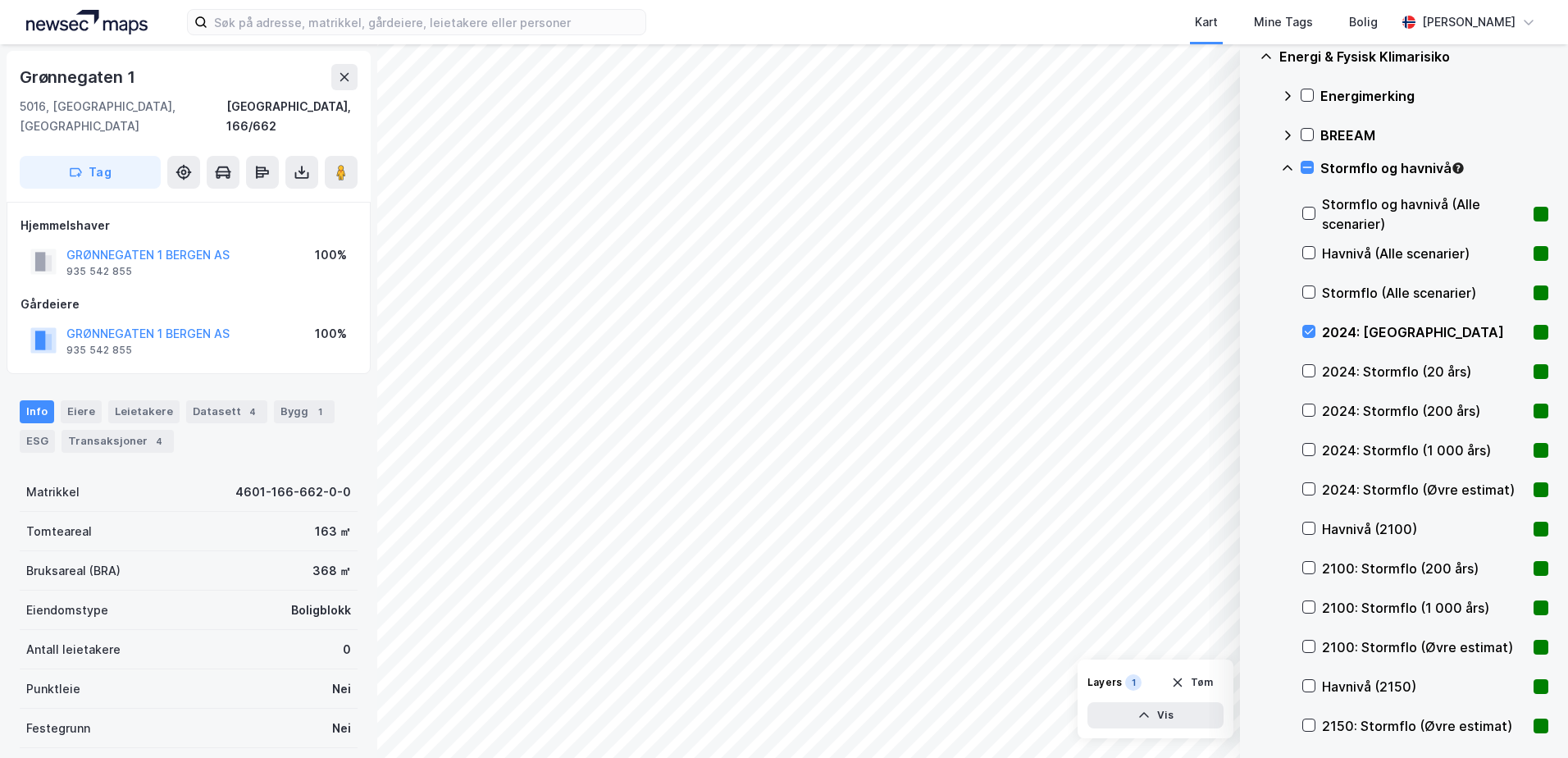
scroll to position [246, 0]
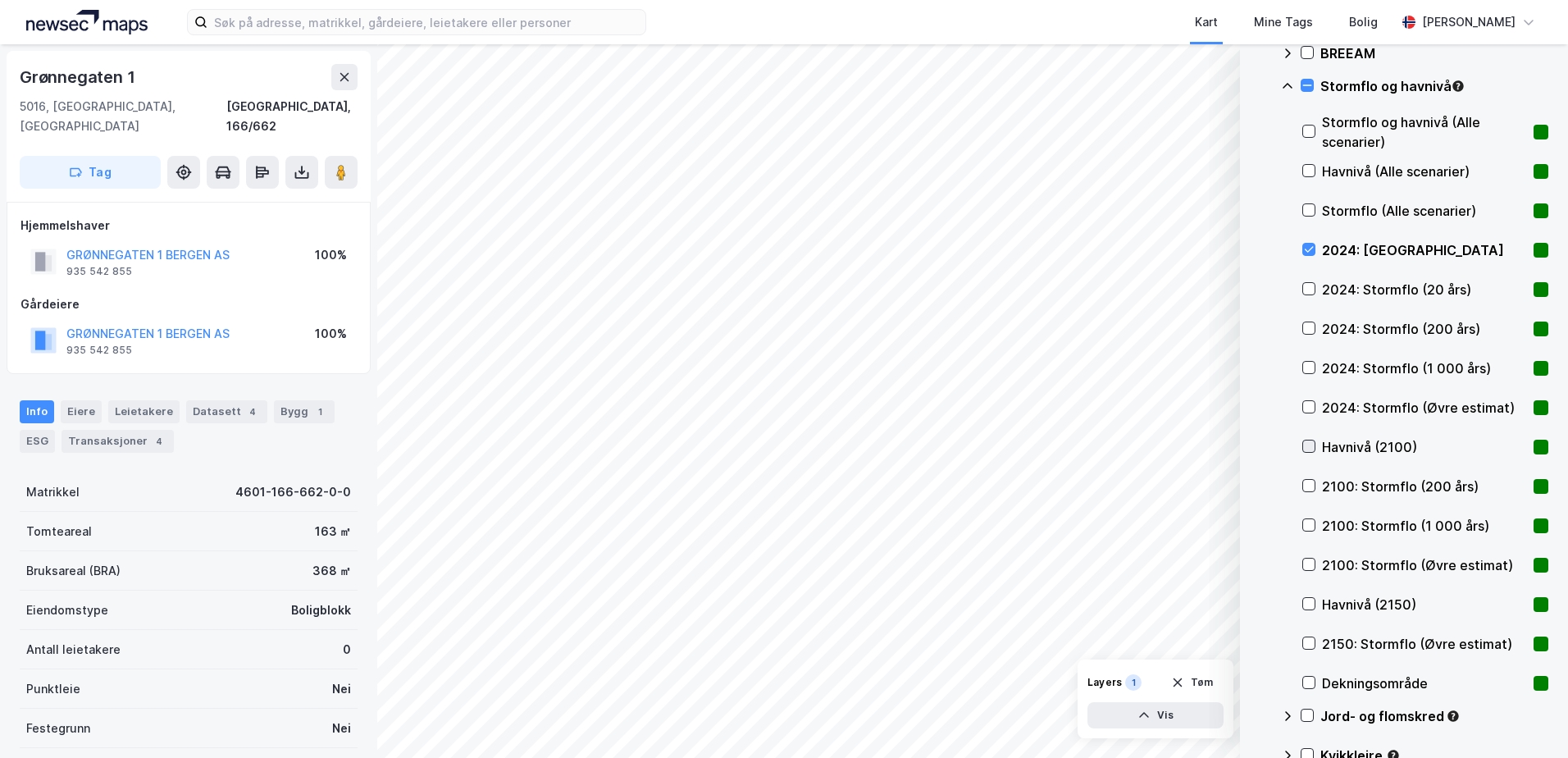
click at [1308, 449] on icon at bounding box center [1309, 447] width 9 height 5
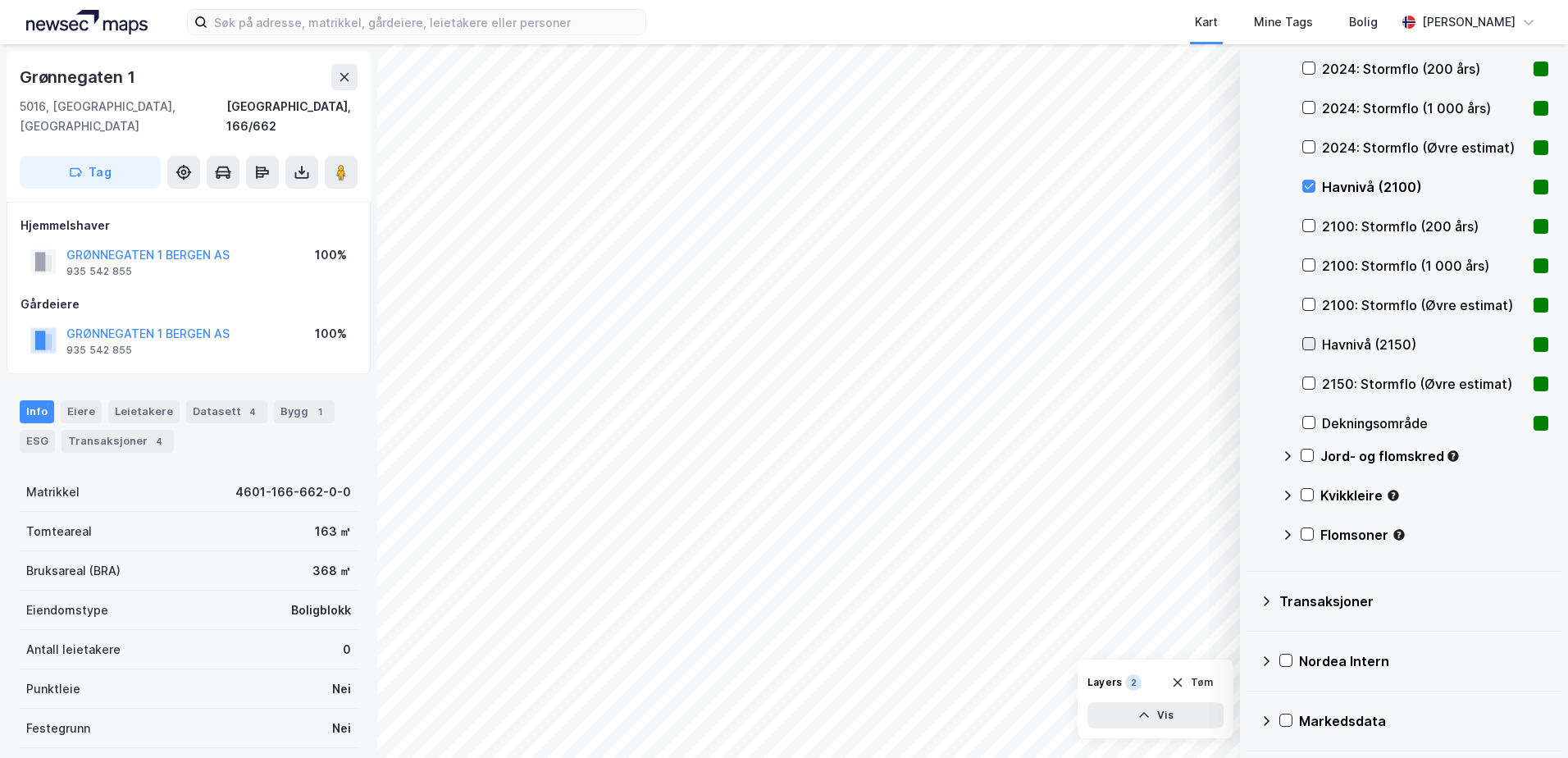
click at [1307, 341] on icon at bounding box center [1309, 343] width 12 height 12
click at [1306, 224] on icon at bounding box center [1309, 225] width 12 height 12
click at [1305, 231] on icon at bounding box center [1309, 225] width 12 height 12
click at [1310, 226] on icon at bounding box center [1309, 226] width 9 height 5
click at [1179, 679] on icon "button" at bounding box center [1177, 682] width 13 height 13
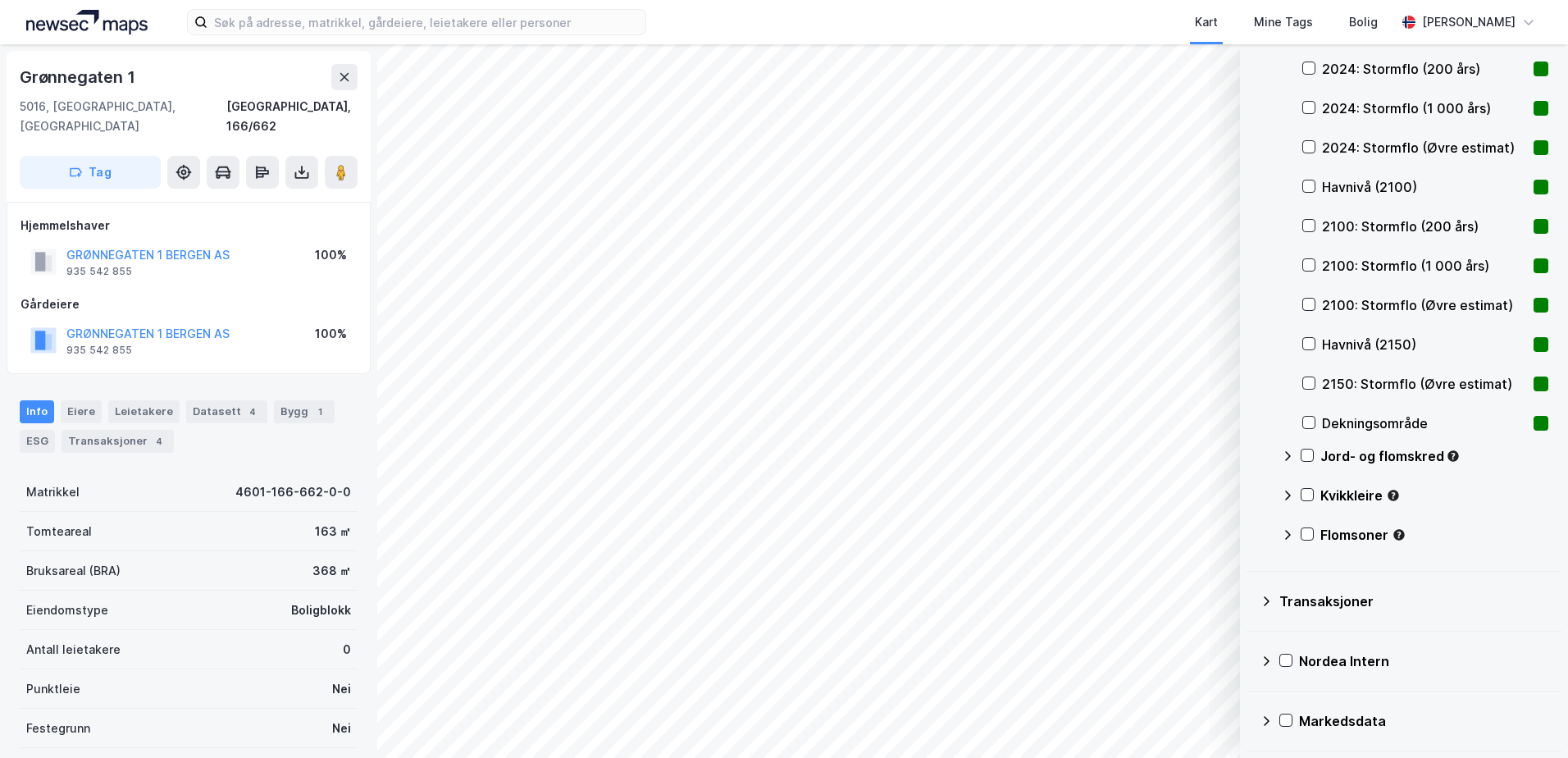
scroll to position [96, 0]
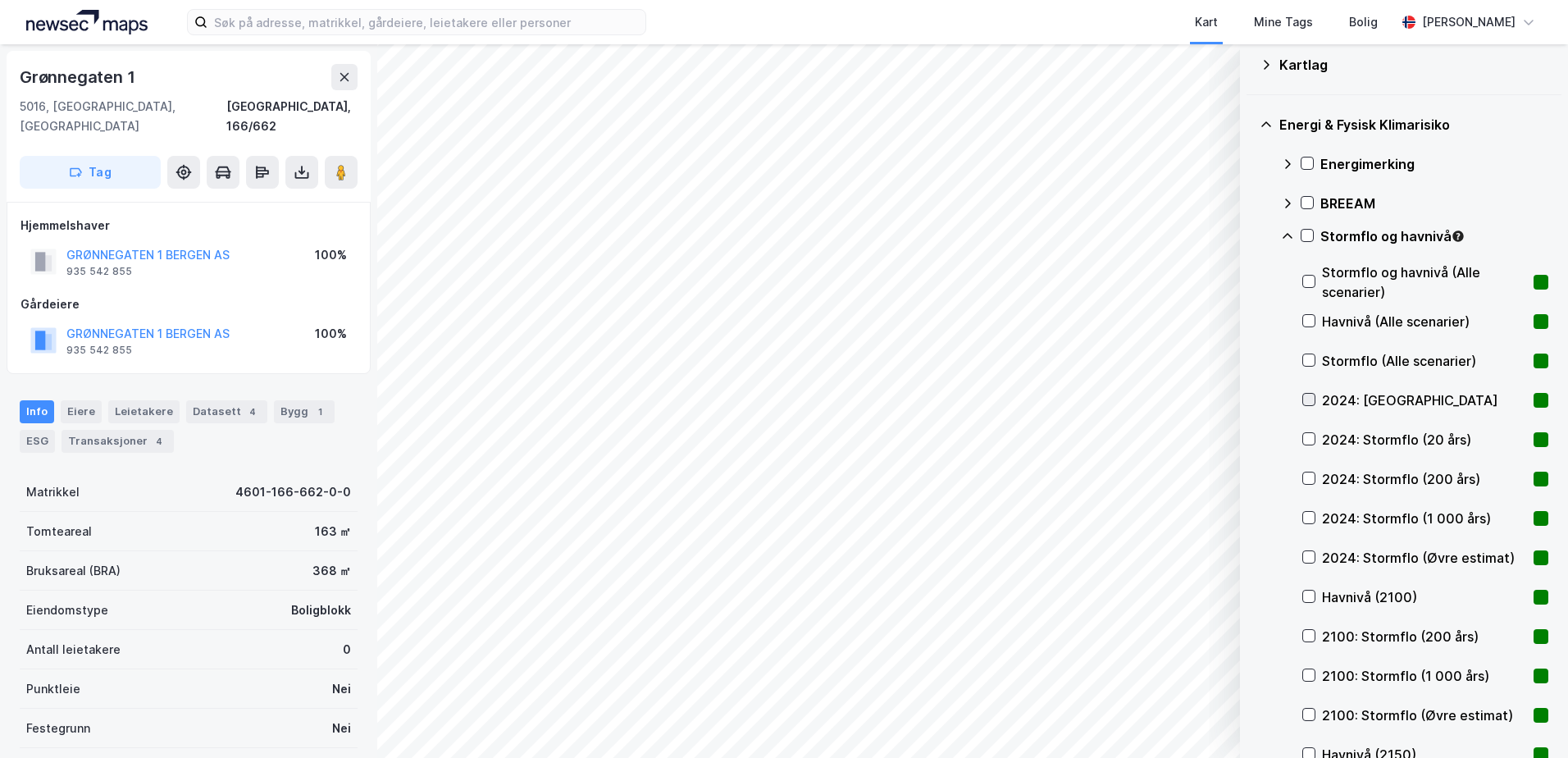
click at [1313, 399] on icon at bounding box center [1309, 399] width 12 height 12
click at [1311, 593] on icon at bounding box center [1309, 596] width 12 height 12
click at [1306, 634] on icon at bounding box center [1309, 635] width 12 height 12
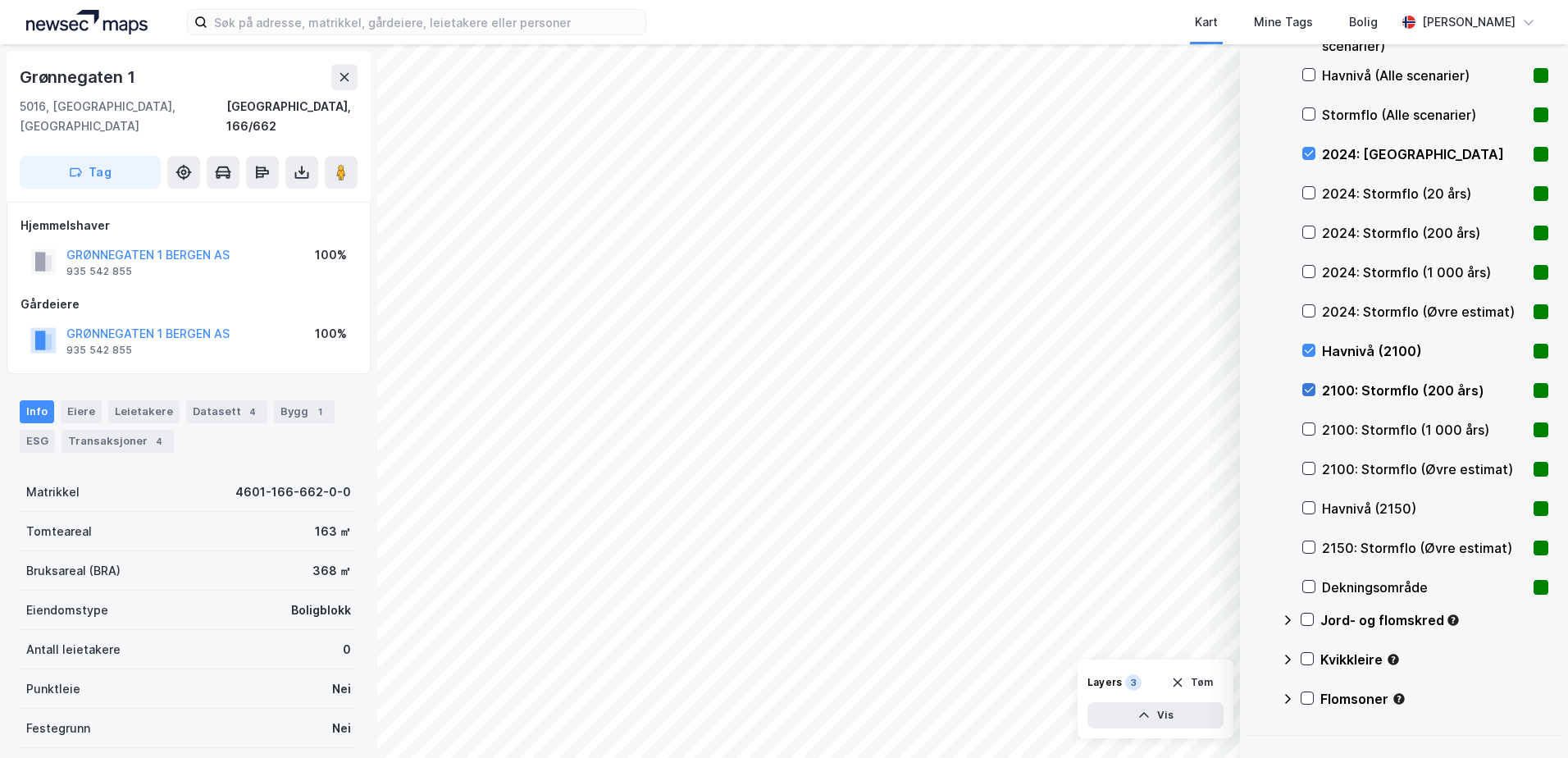
scroll to position [424, 0]
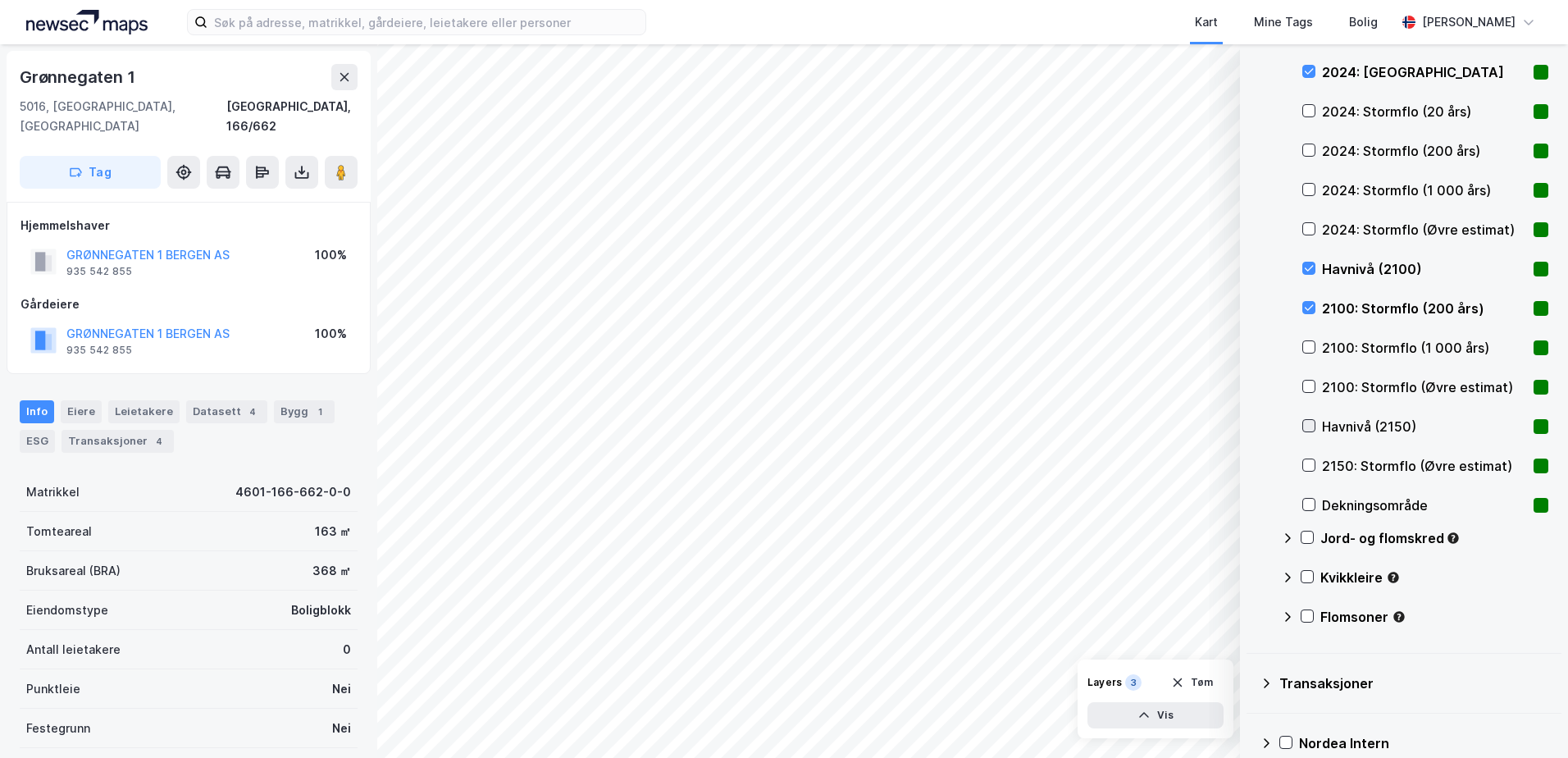
click at [1308, 424] on icon at bounding box center [1309, 425] width 12 height 12
click at [1475, 20] on div "[PERSON_NAME]" at bounding box center [1468, 22] width 93 height 20
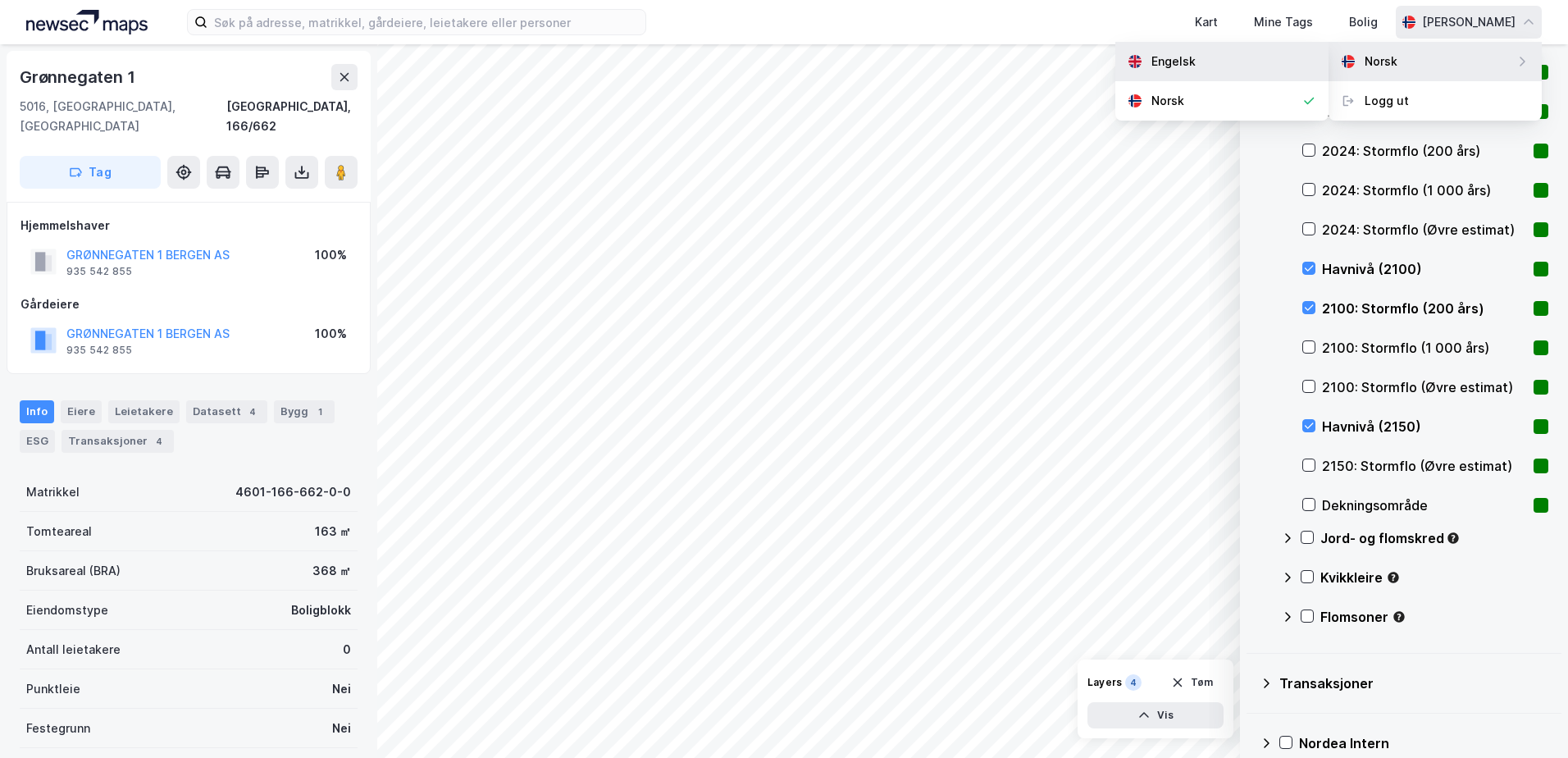
click at [1270, 58] on div "Engelsk" at bounding box center [1223, 61] width 214 height 39
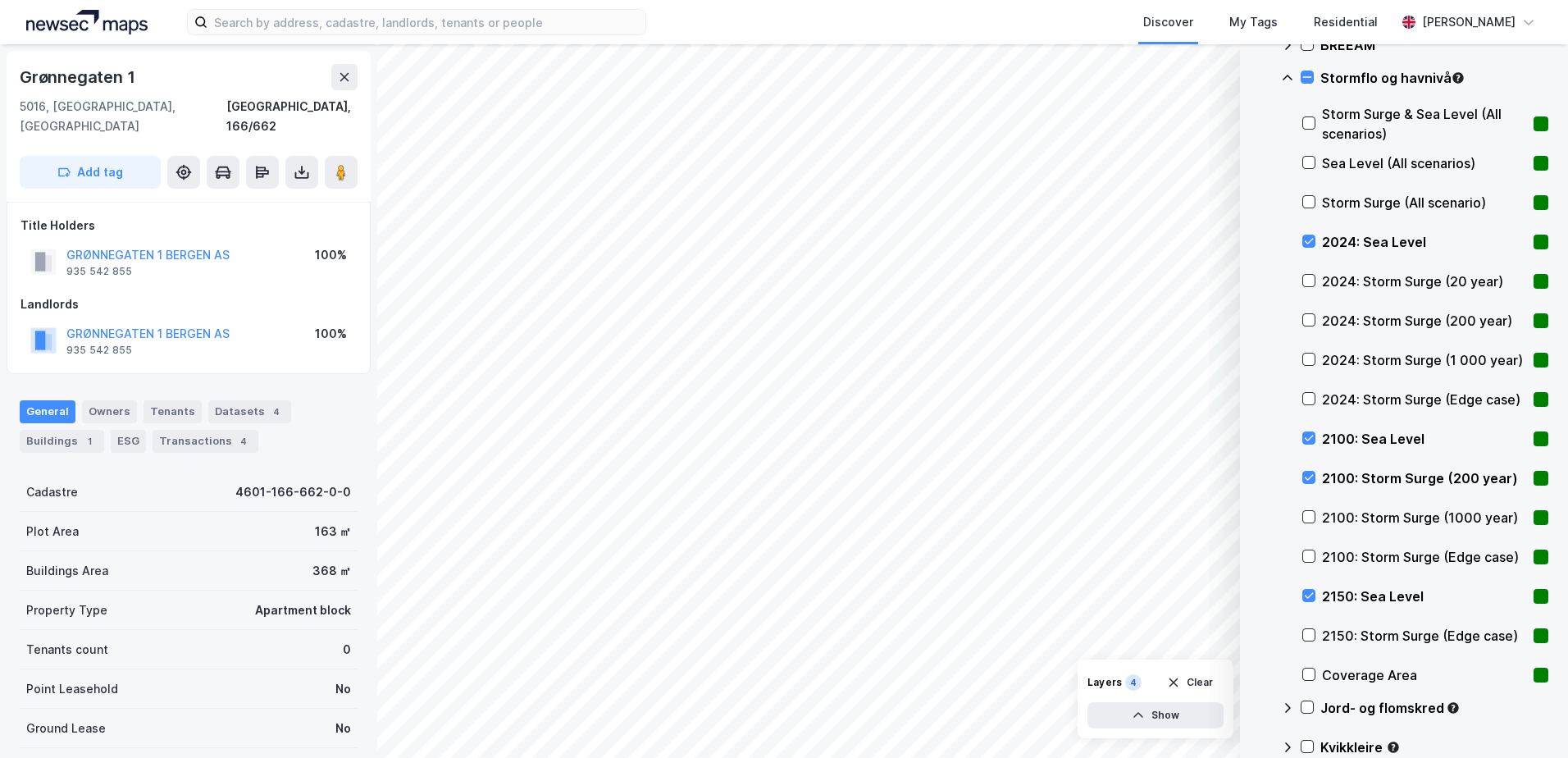
scroll to position [258, 0]
